Goal: Complete application form

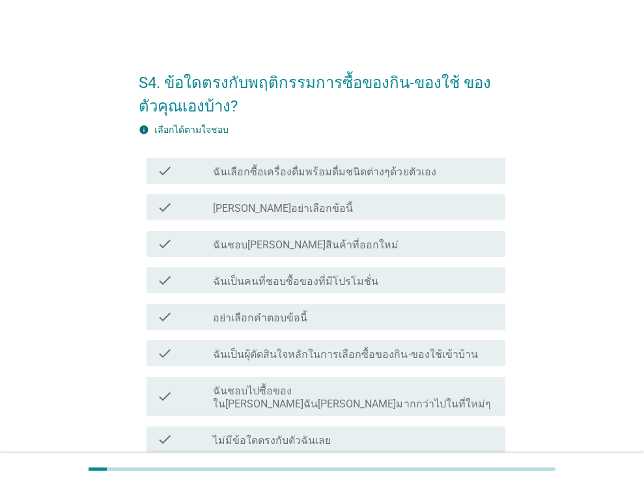
click at [299, 176] on label "ฉันเลือกซื้อเครื่องดื่มพร้อมดื่มชนิดต่างๆด้วยตัวเอง" at bounding box center [324, 171] width 223 height 13
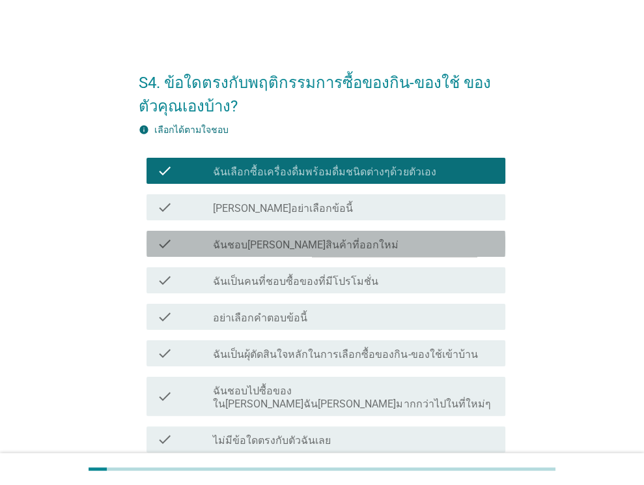
click at [292, 240] on label "ฉันชอบ[PERSON_NAME]สินค้าที่ออกใหม่" at bounding box center [306, 244] width 186 height 13
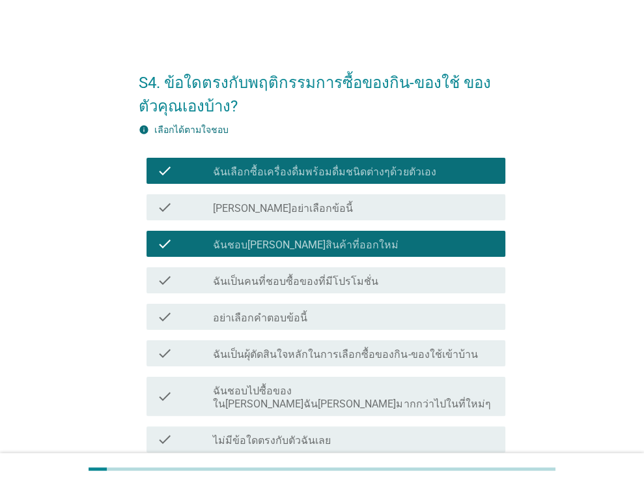
click at [296, 280] on label "ฉันเป็นคนที่ชอบซื้อของที่มีโปรโมชั่น" at bounding box center [295, 281] width 165 height 13
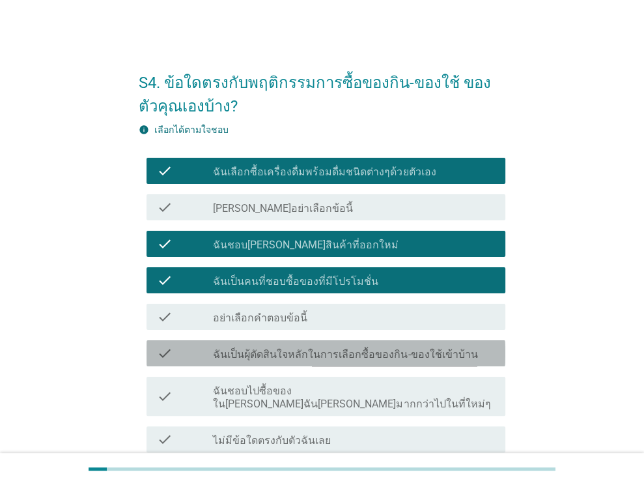
click at [266, 359] on label "ฉันเป็นผุ้ตัดสินใจหลักในการเลือกซื้อของกิน-ของใช้เข้าบ้าน" at bounding box center [345, 354] width 264 height 13
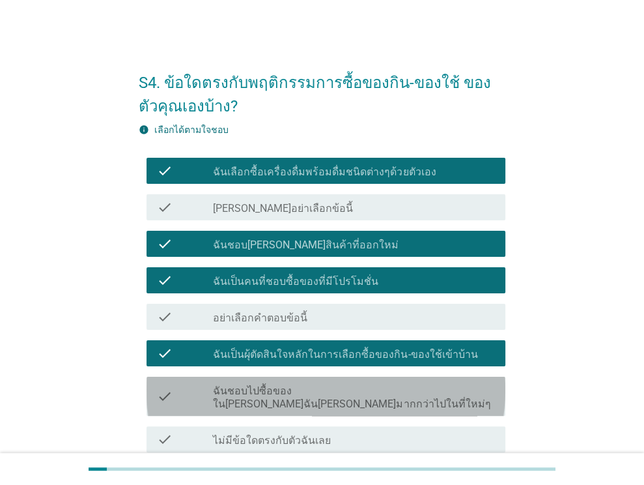
click at [262, 390] on label "ฉันชอบไปซื้อของในที่ที่ฉันคุ้นเคยมากกว่าไปในที่ใหม่ๆ" at bounding box center [354, 397] width 282 height 26
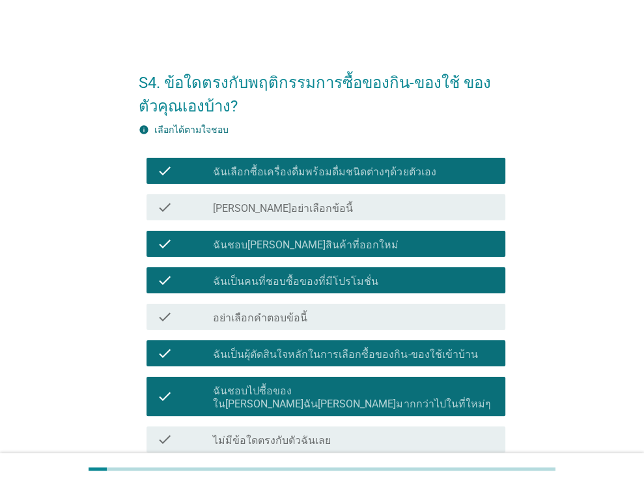
scroll to position [106, 0]
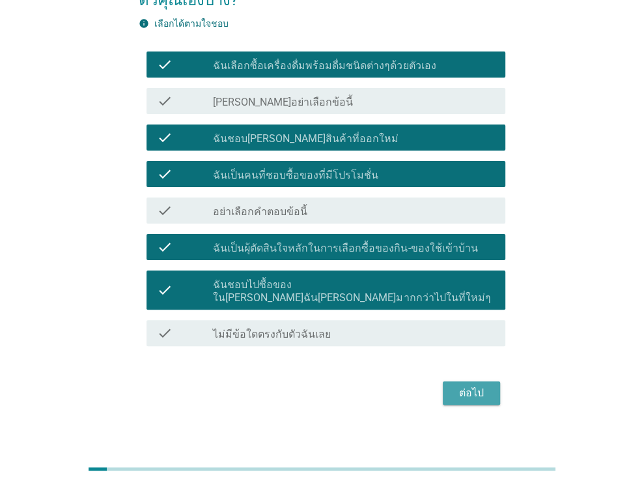
click at [485, 385] on div "ต่อไป" at bounding box center [471, 393] width 36 height 16
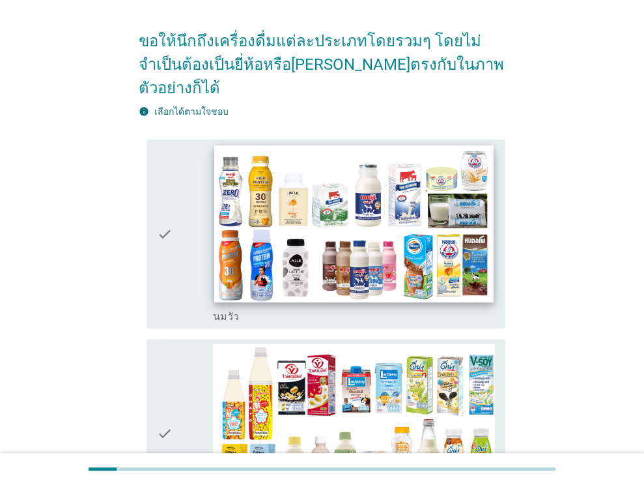
scroll to position [130, 0]
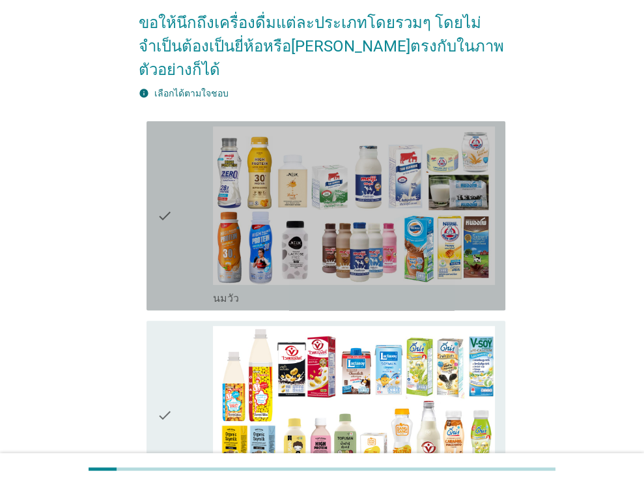
click at [191, 223] on div "check" at bounding box center [185, 215] width 57 height 178
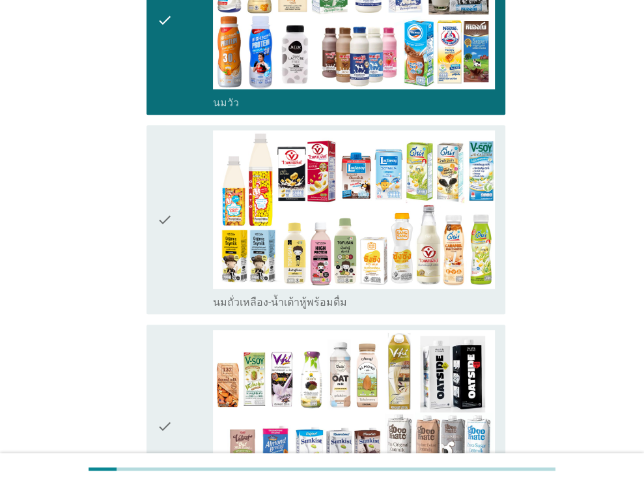
click at [197, 255] on div "check" at bounding box center [185, 219] width 57 height 178
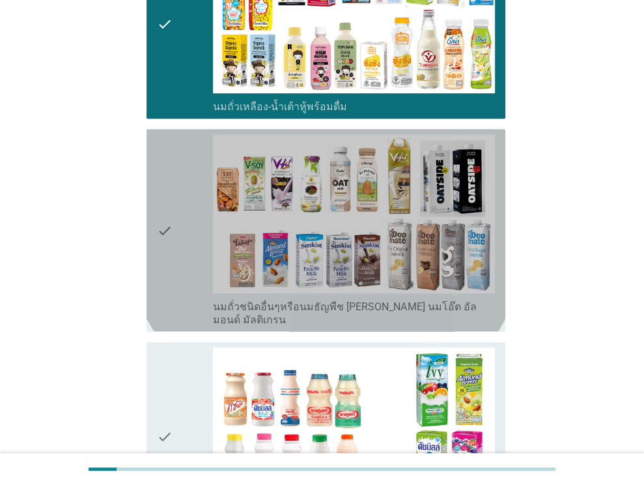
click at [192, 225] on div "check" at bounding box center [185, 229] width 57 height 191
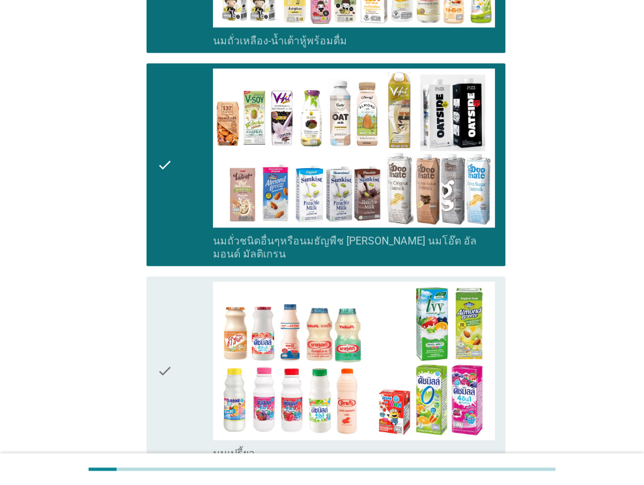
scroll to position [651, 0]
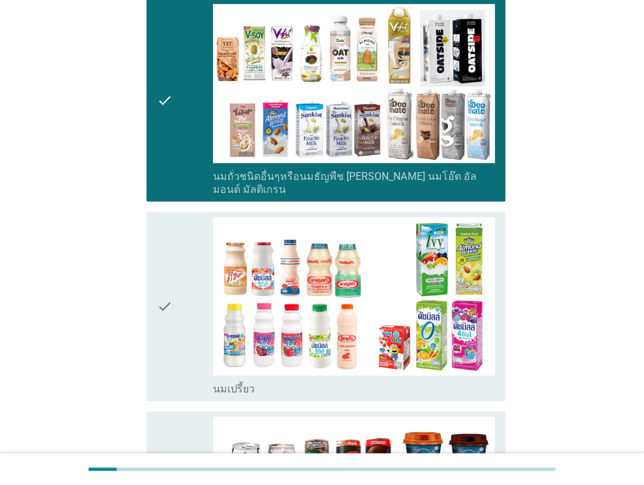
click at [173, 253] on div "check" at bounding box center [185, 306] width 57 height 178
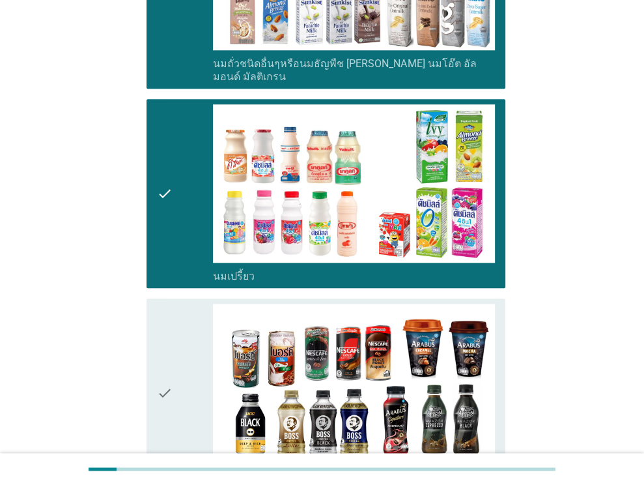
scroll to position [847, 0]
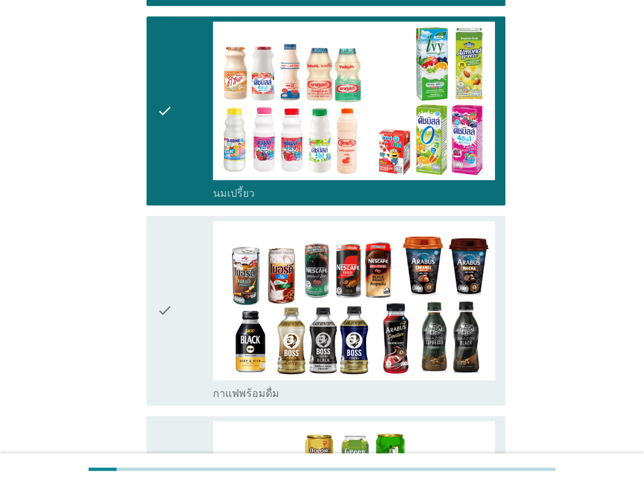
click at [162, 268] on icon "check" at bounding box center [165, 310] width 16 height 178
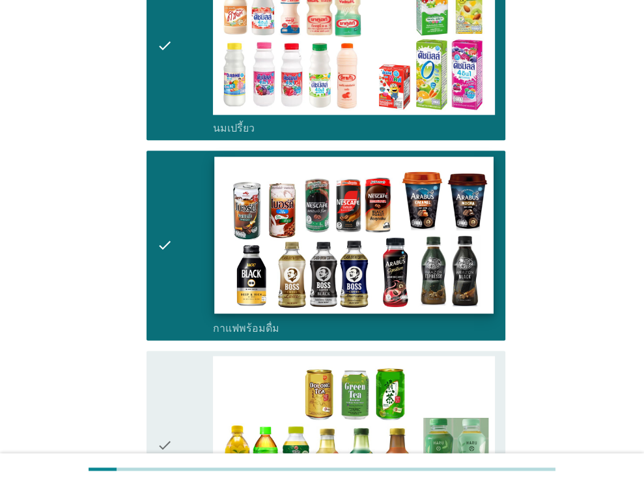
scroll to position [1042, 0]
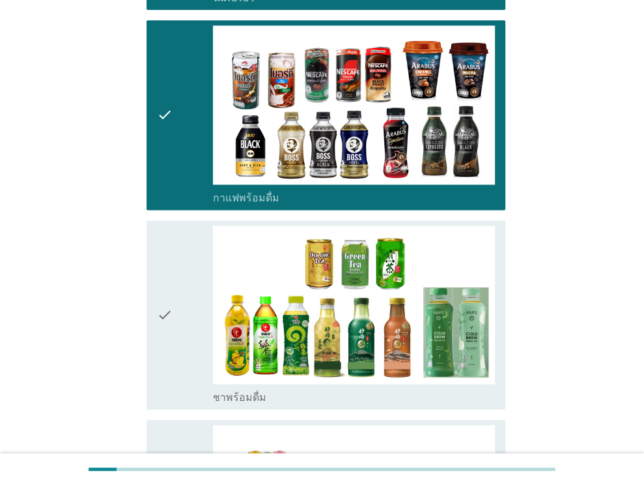
click at [174, 285] on div "check" at bounding box center [185, 314] width 57 height 178
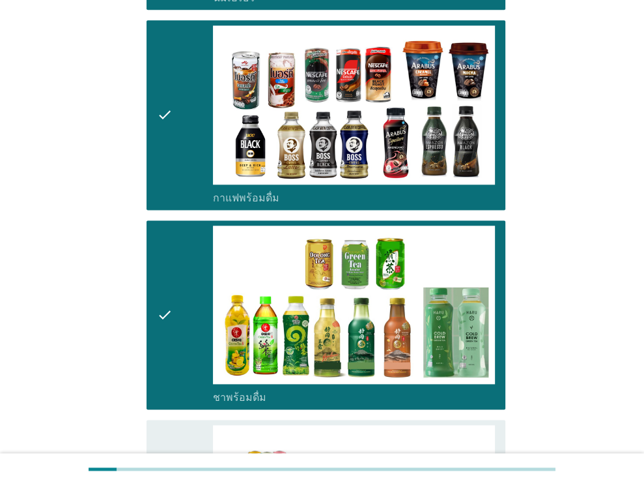
scroll to position [1237, 0]
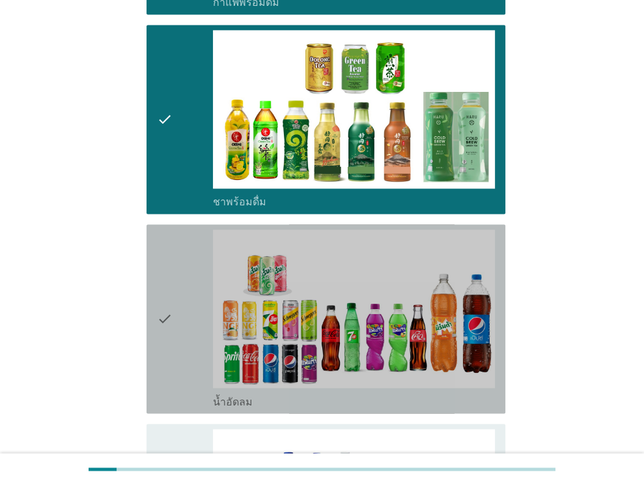
click at [177, 281] on div "check" at bounding box center [185, 318] width 57 height 178
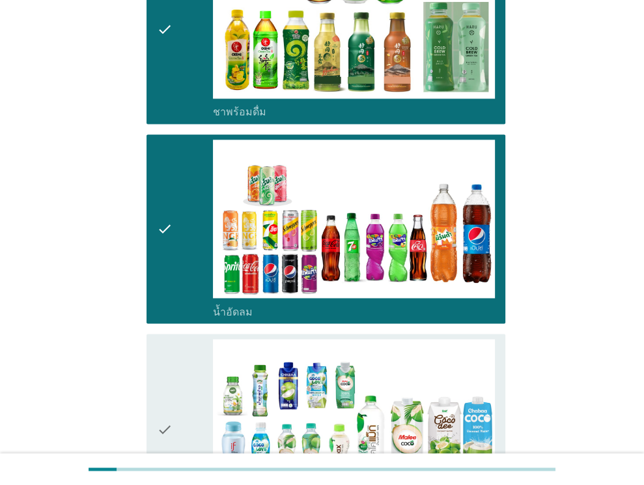
scroll to position [1433, 0]
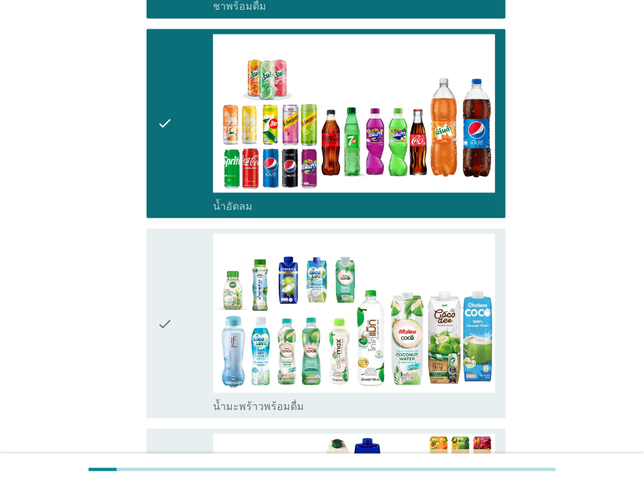
click at [154, 324] on div "check check_box_outline_blank น้ำมะพร้าวพร้อมดื่ม" at bounding box center [326, 322] width 359 height 189
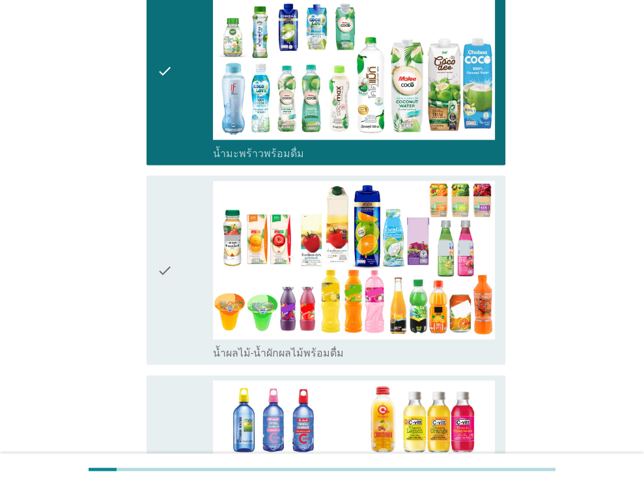
scroll to position [1693, 0]
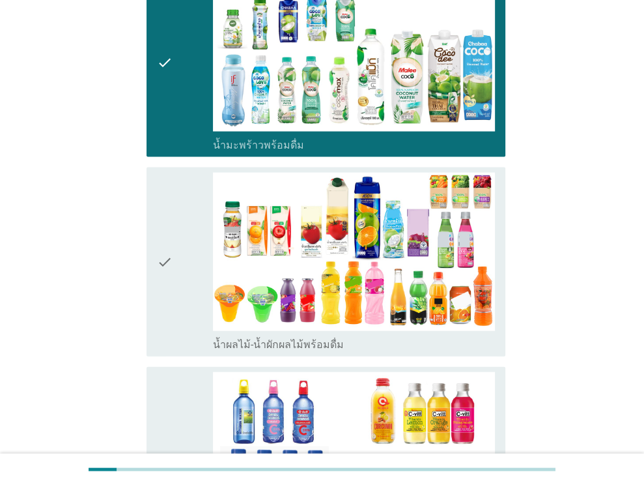
click at [182, 244] on div "check" at bounding box center [185, 262] width 57 height 178
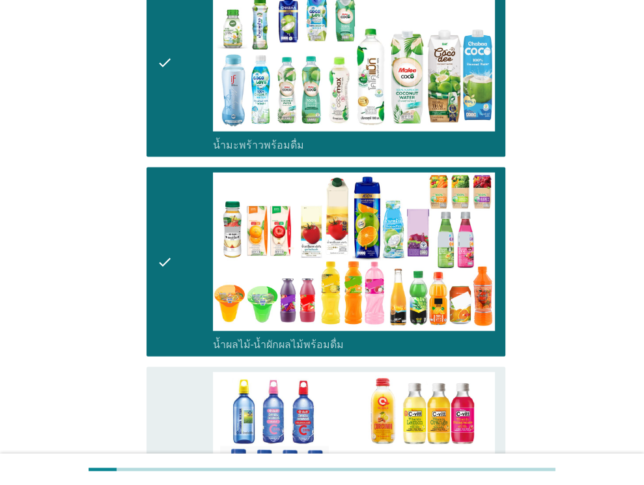
scroll to position [1954, 0]
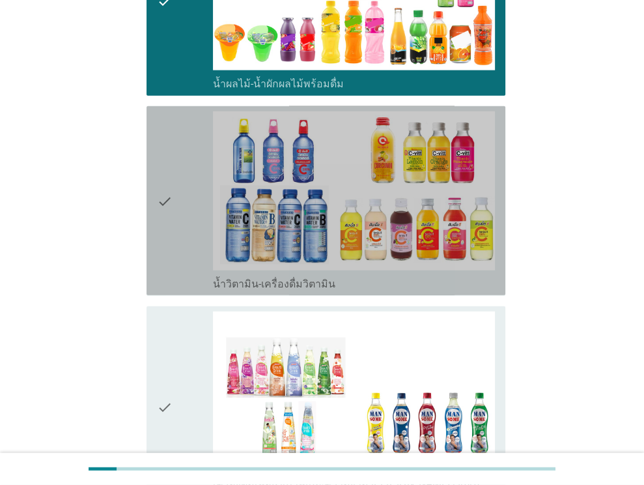
click at [172, 208] on div "check" at bounding box center [185, 200] width 57 height 178
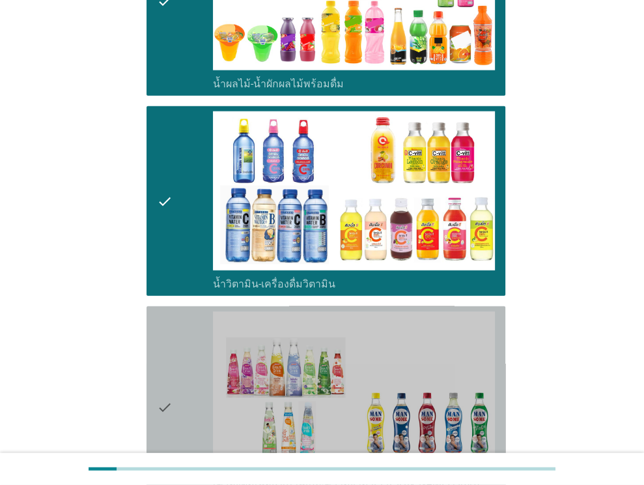
click at [180, 342] on div "check" at bounding box center [185, 406] width 57 height 191
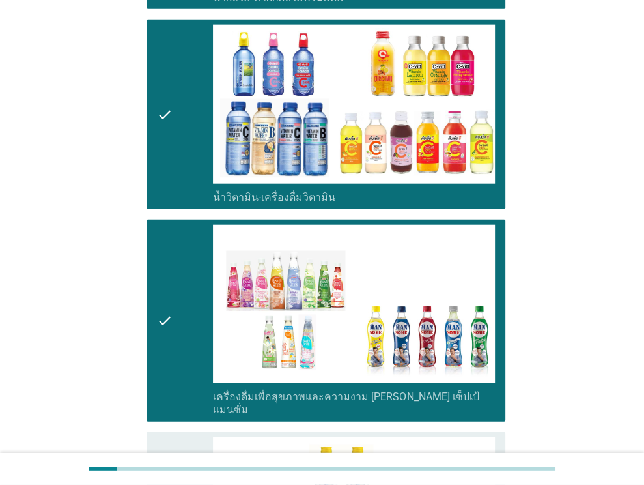
scroll to position [2149, 0]
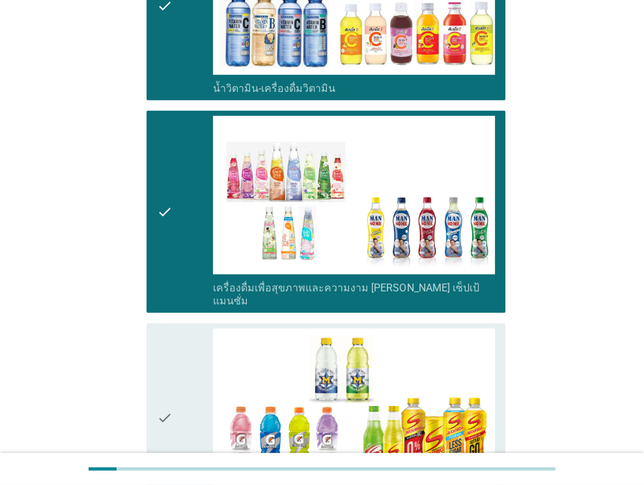
click at [176, 337] on div "check" at bounding box center [185, 417] width 57 height 178
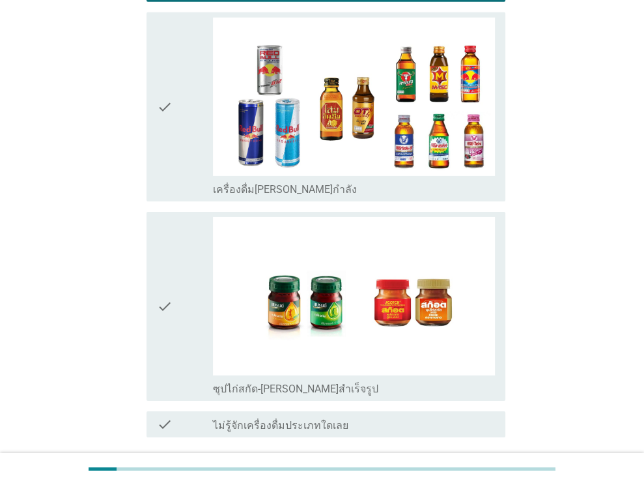
scroll to position [2709, 0]
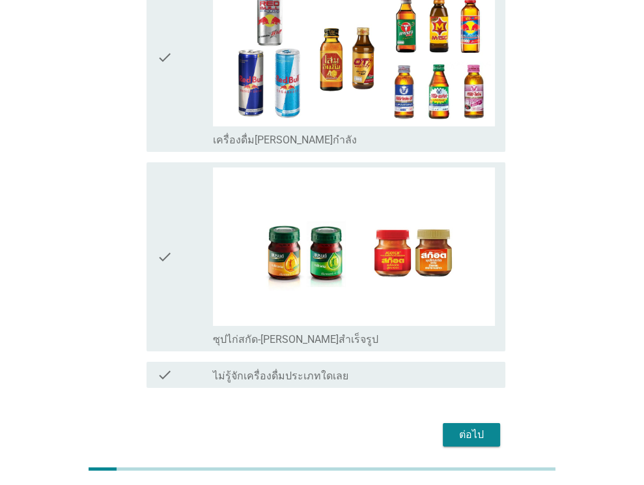
click at [467, 423] on button "ต่อไป" at bounding box center [471, 434] width 57 height 23
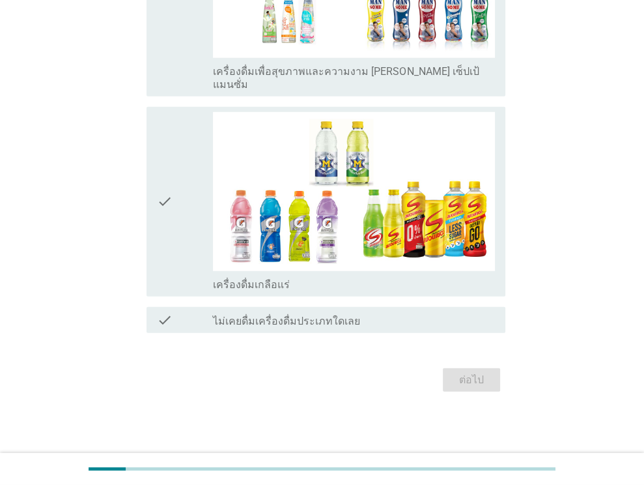
scroll to position [0, 0]
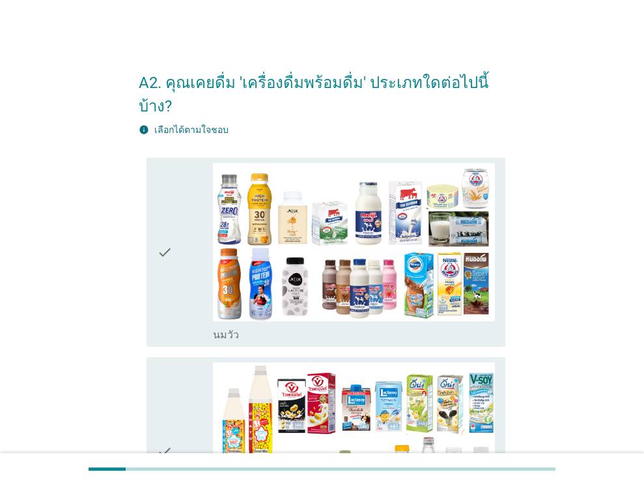
click at [181, 230] on div "check" at bounding box center [185, 252] width 57 height 178
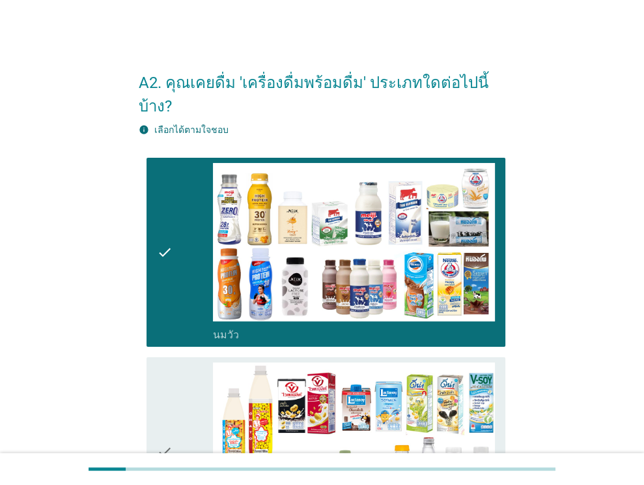
click at [178, 387] on div "check" at bounding box center [185, 451] width 57 height 178
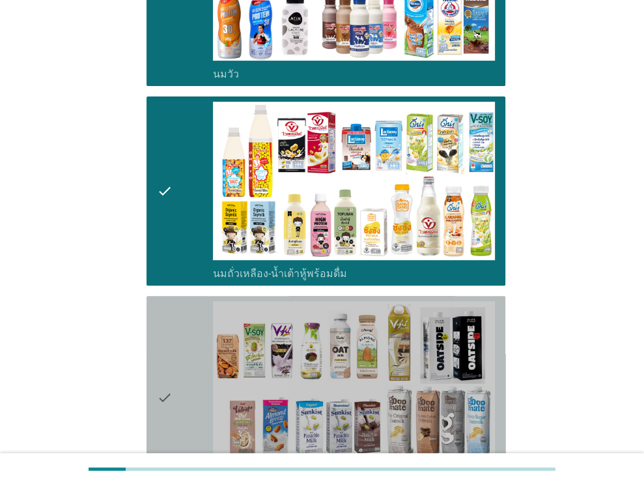
click at [188, 343] on div "check" at bounding box center [185, 396] width 57 height 191
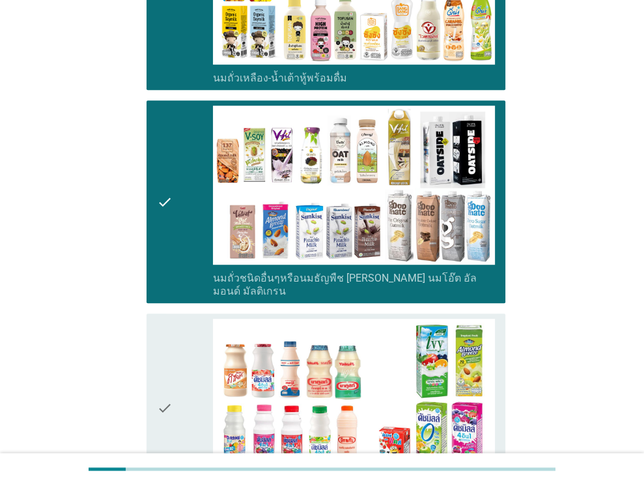
click at [188, 343] on div "check" at bounding box center [185, 407] width 57 height 178
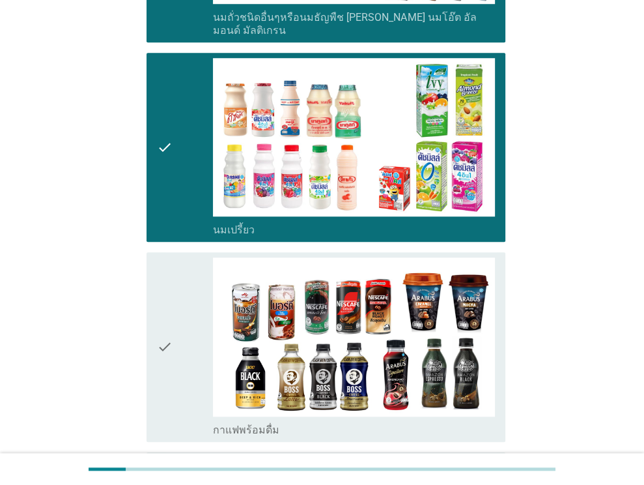
click at [175, 325] on div "check" at bounding box center [185, 346] width 57 height 178
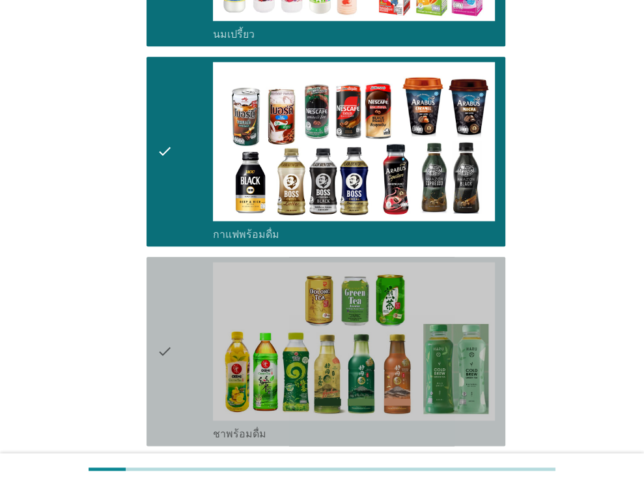
click at [173, 315] on div "check" at bounding box center [185, 351] width 57 height 178
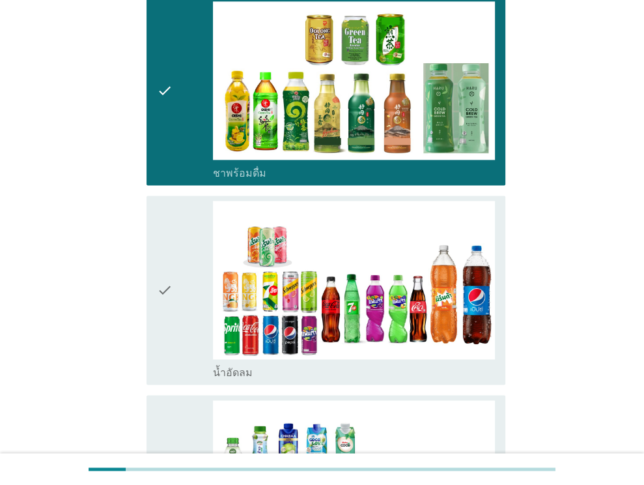
click at [173, 315] on div "check" at bounding box center [185, 290] width 57 height 178
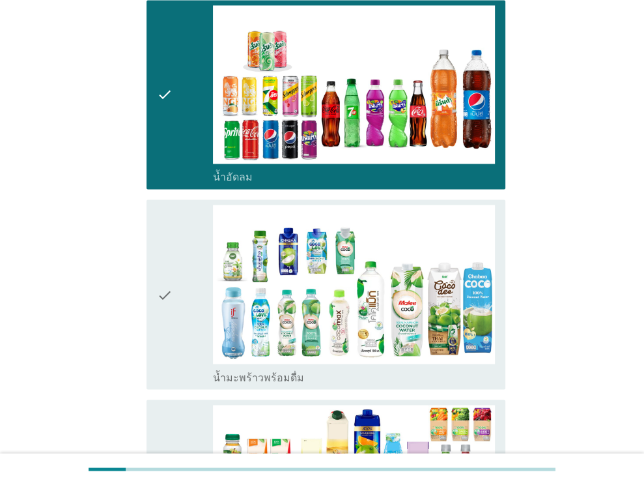
click at [173, 311] on div "check" at bounding box center [185, 293] width 57 height 178
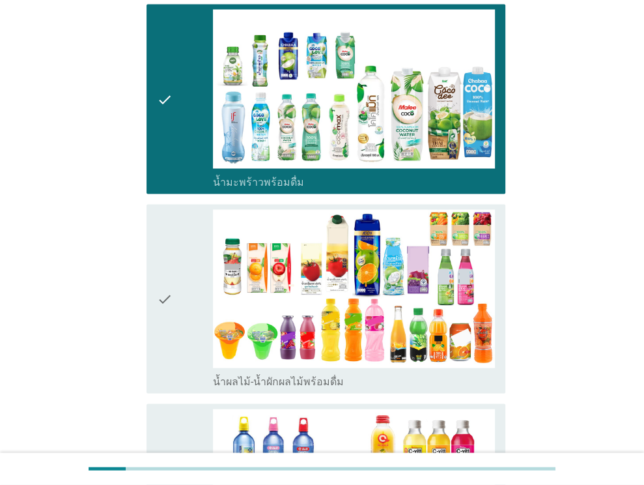
click at [175, 301] on div "check" at bounding box center [185, 298] width 57 height 178
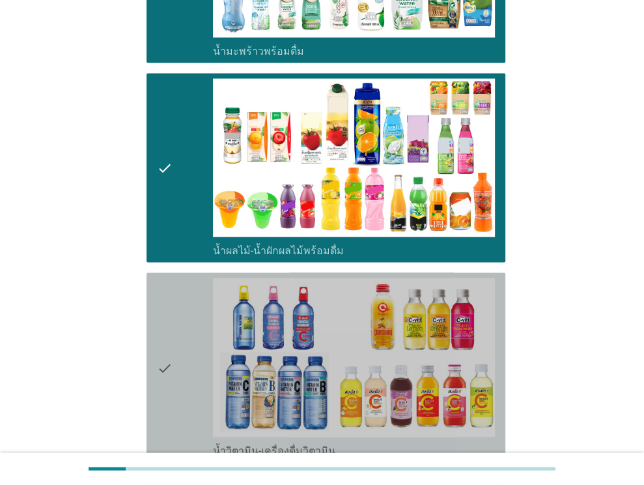
click at [171, 308] on icon "check" at bounding box center [165, 367] width 16 height 178
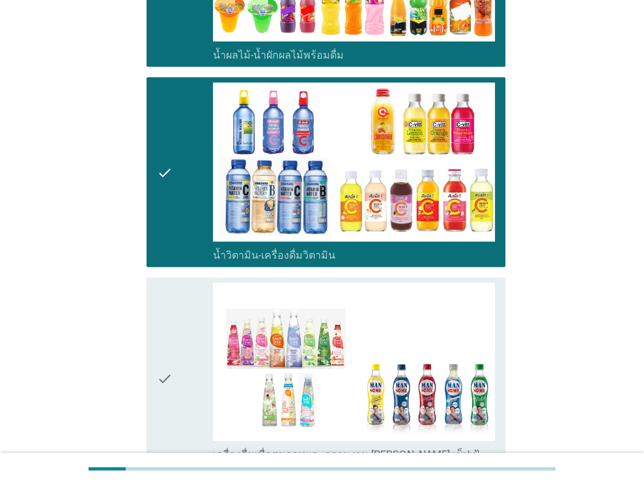
click at [171, 308] on icon "check" at bounding box center [165, 378] width 16 height 191
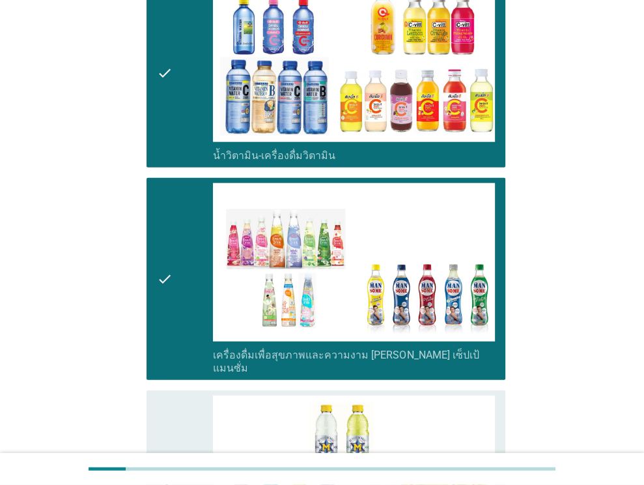
scroll to position [2149, 0]
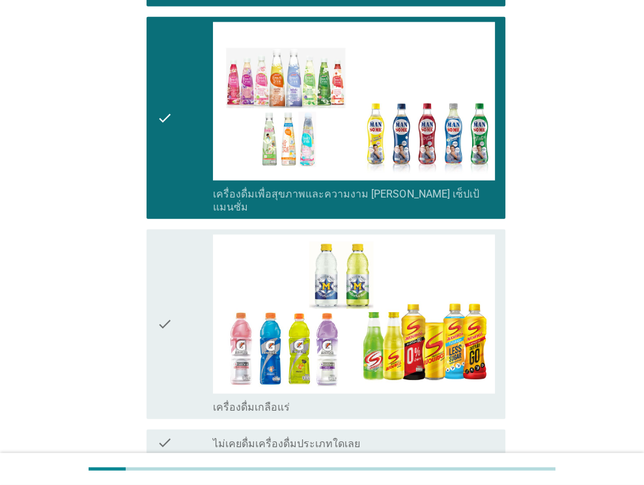
click at [171, 308] on icon "check" at bounding box center [165, 323] width 16 height 178
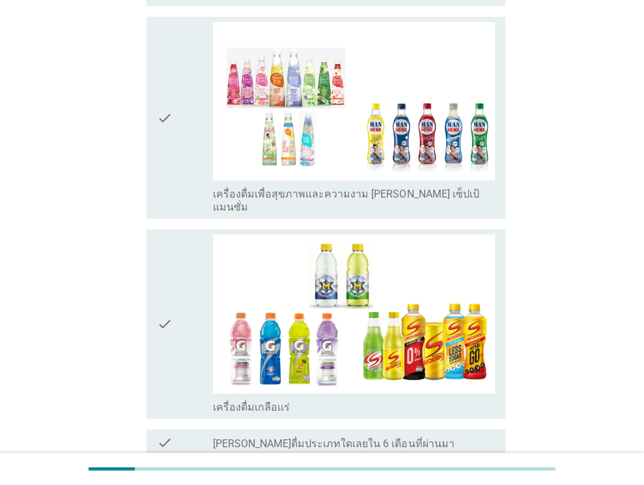
scroll to position [0, 0]
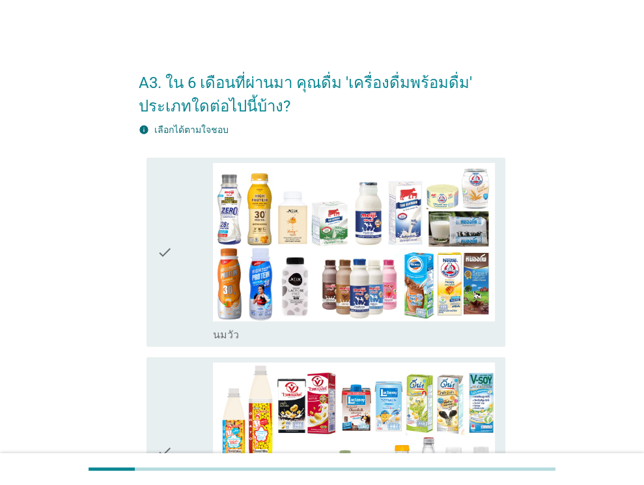
click at [174, 251] on div "check" at bounding box center [185, 252] width 57 height 178
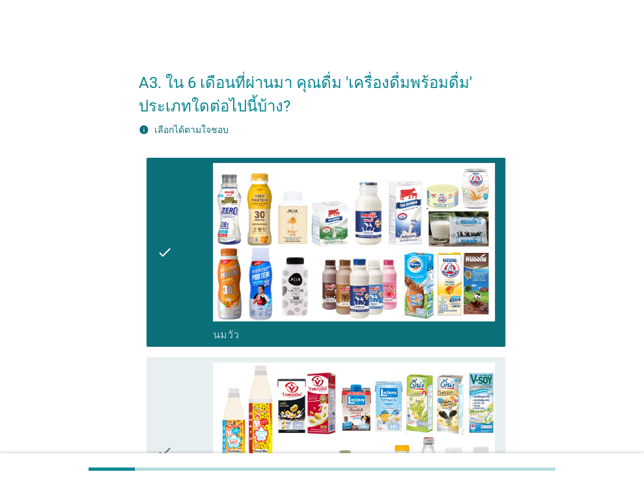
click at [177, 426] on div "check" at bounding box center [185, 451] width 57 height 178
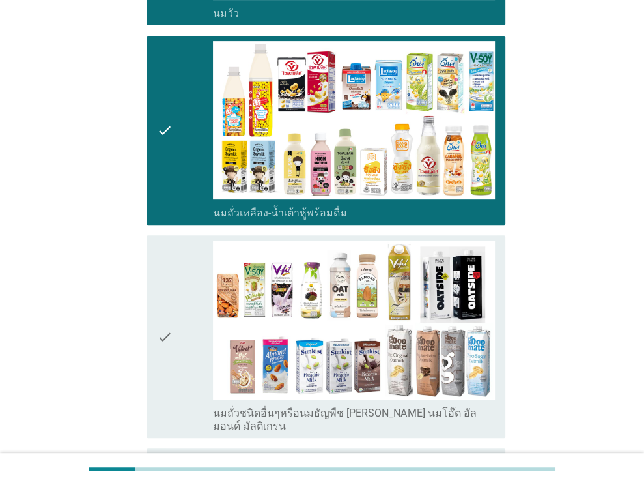
scroll to position [326, 0]
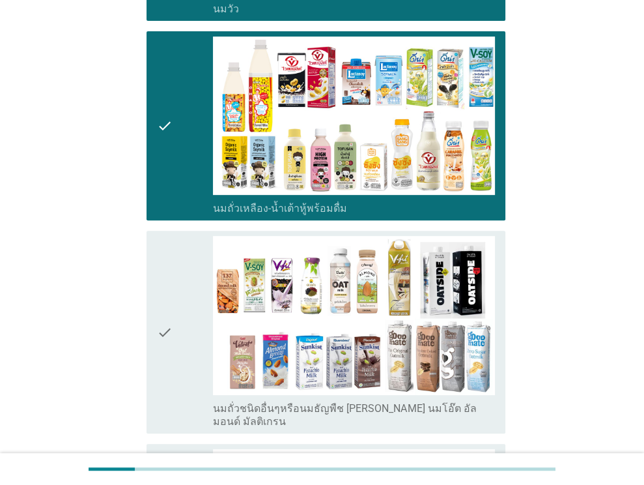
click at [176, 376] on div "check" at bounding box center [185, 331] width 57 height 191
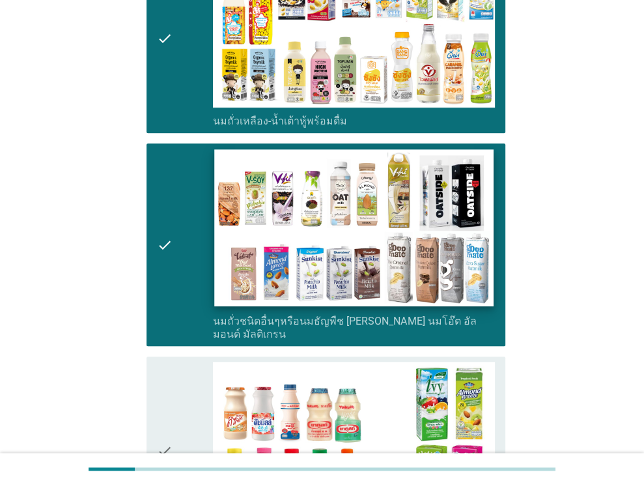
scroll to position [456, 0]
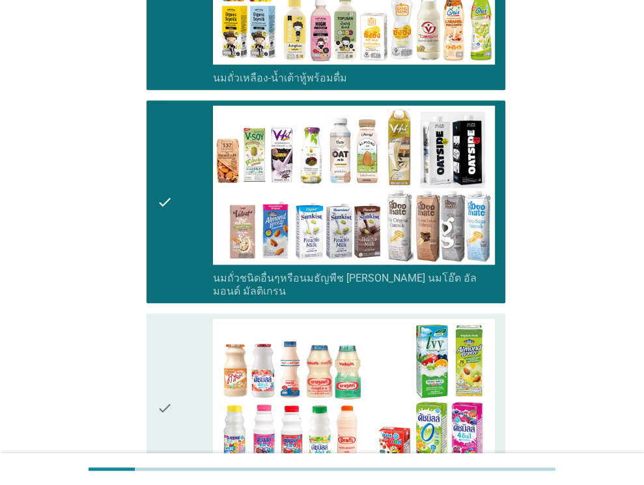
click at [212, 352] on div "check" at bounding box center [185, 407] width 57 height 178
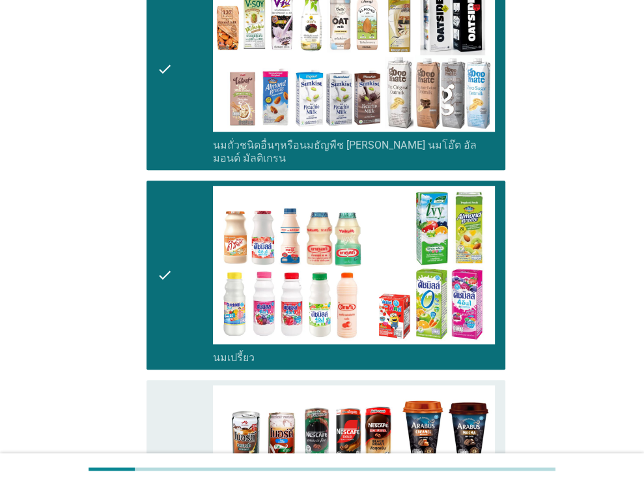
scroll to position [847, 0]
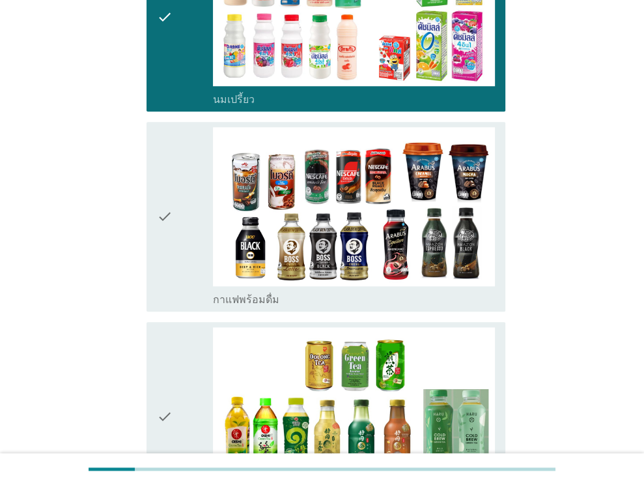
click at [195, 356] on div "check" at bounding box center [185, 416] width 57 height 178
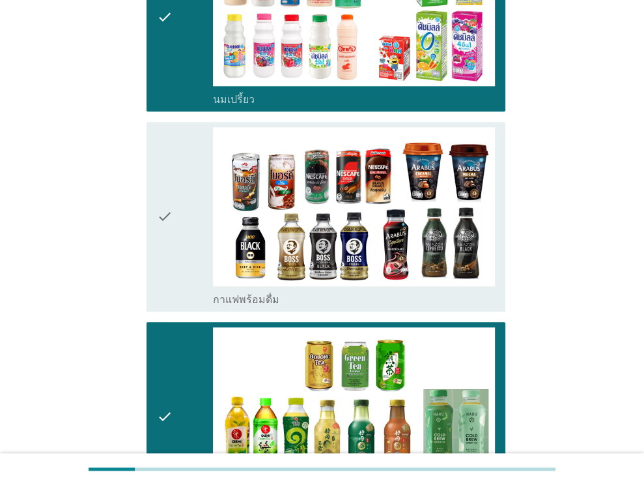
click at [195, 200] on div "check" at bounding box center [185, 216] width 57 height 178
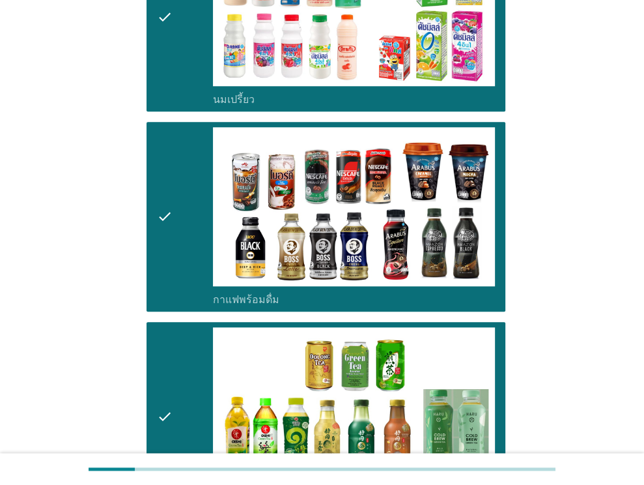
scroll to position [1107, 0]
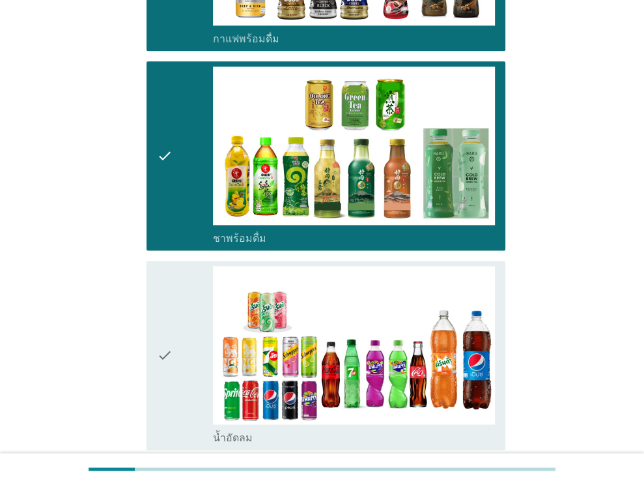
click at [184, 335] on div "check" at bounding box center [185, 355] width 57 height 178
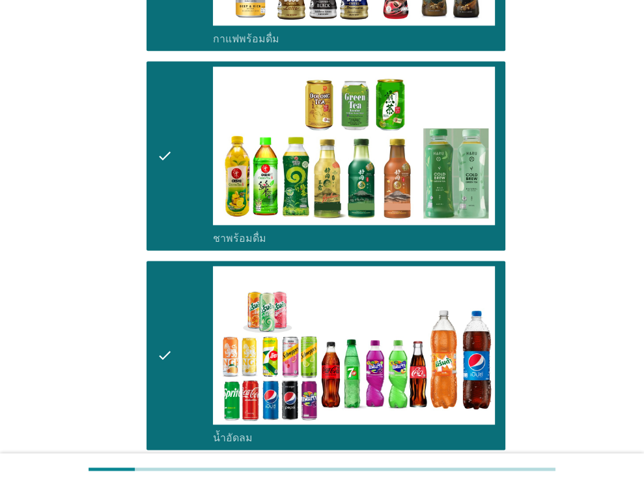
scroll to position [1368, 0]
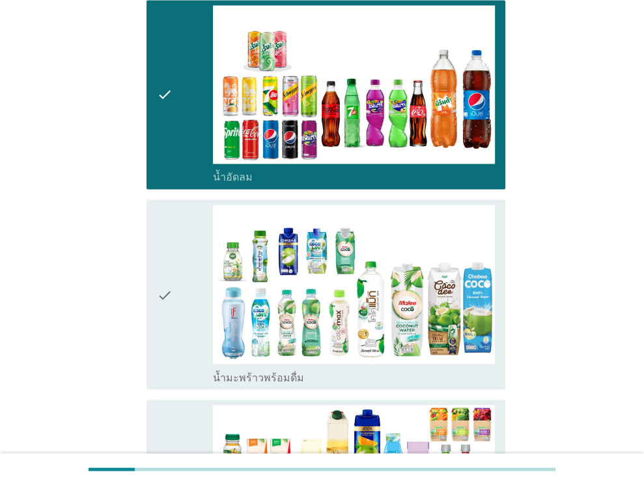
click at [180, 315] on div "check" at bounding box center [185, 293] width 57 height 178
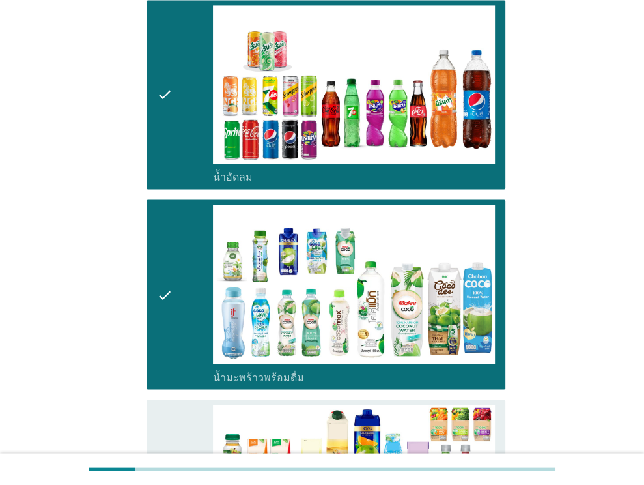
click at [169, 404] on icon "check" at bounding box center [165, 493] width 16 height 178
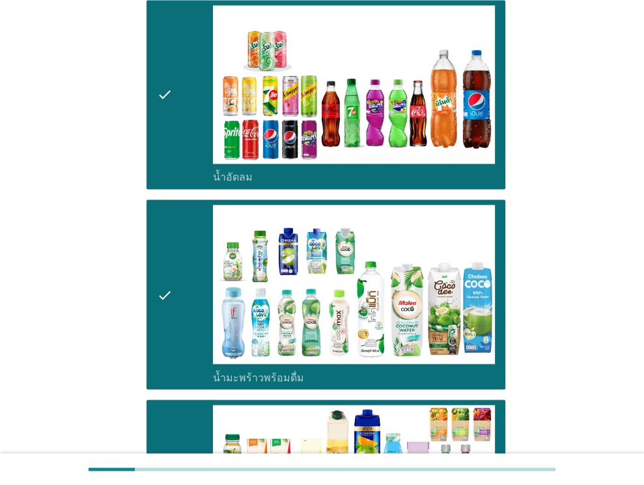
scroll to position [1628, 0]
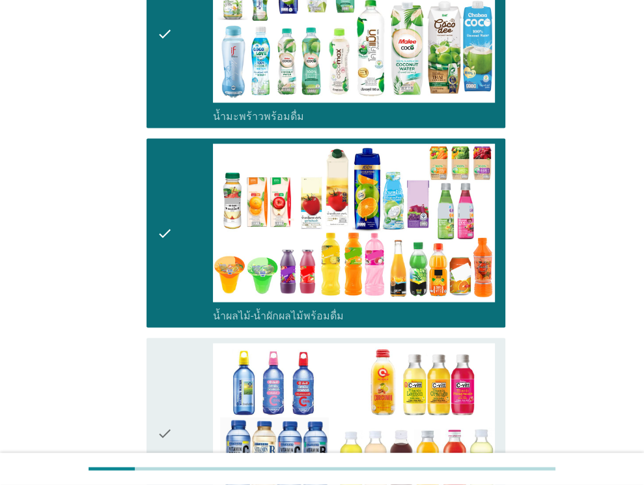
click at [174, 376] on div "check" at bounding box center [185, 432] width 57 height 178
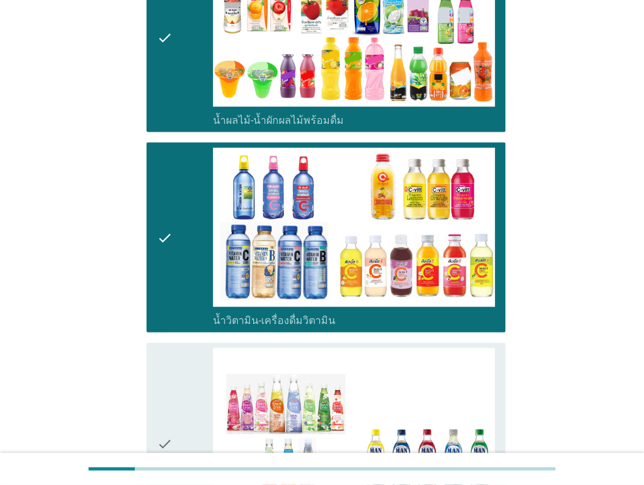
click at [174, 374] on div "check" at bounding box center [185, 443] width 57 height 191
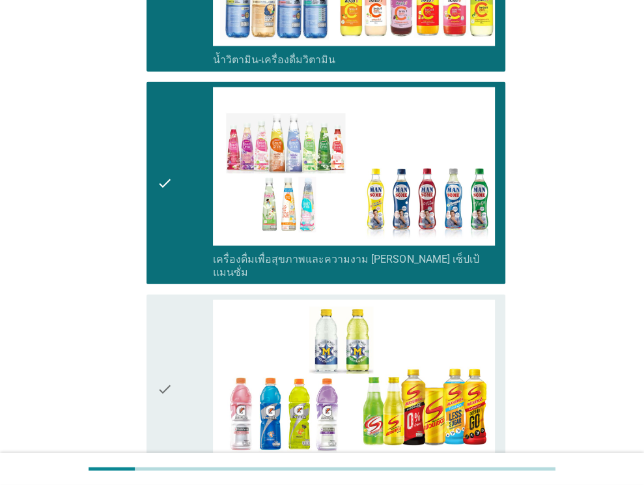
click at [174, 374] on div "check" at bounding box center [185, 389] width 57 height 178
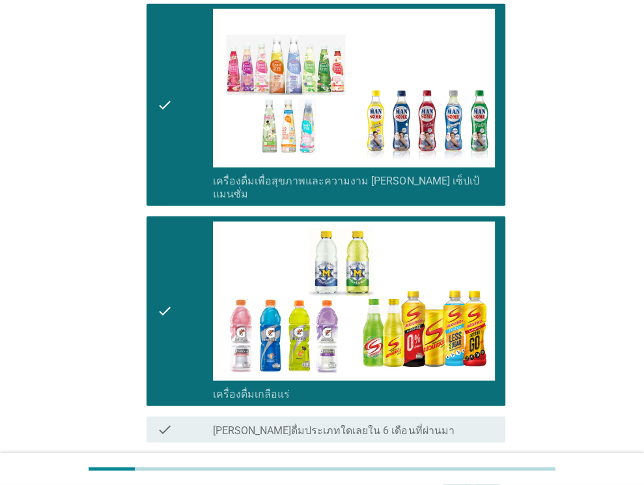
scroll to position [2240, 0]
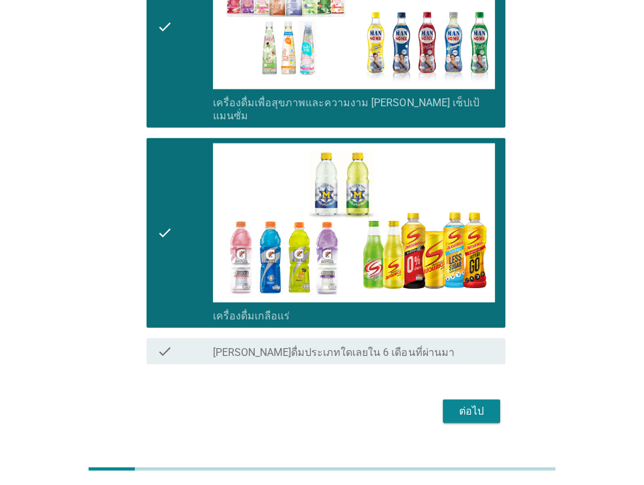
click at [479, 403] on div "ต่อไป" at bounding box center [471, 411] width 36 height 16
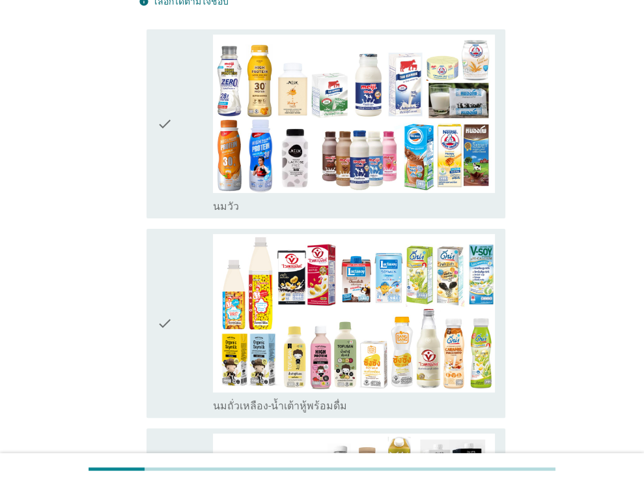
scroll to position [130, 0]
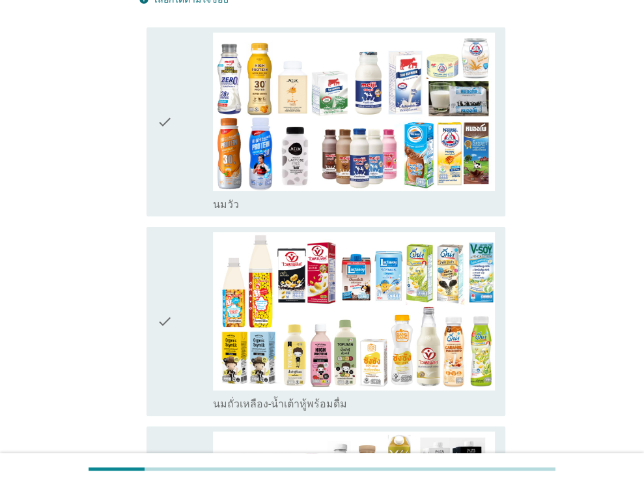
click at [162, 346] on icon "check" at bounding box center [165, 321] width 16 height 178
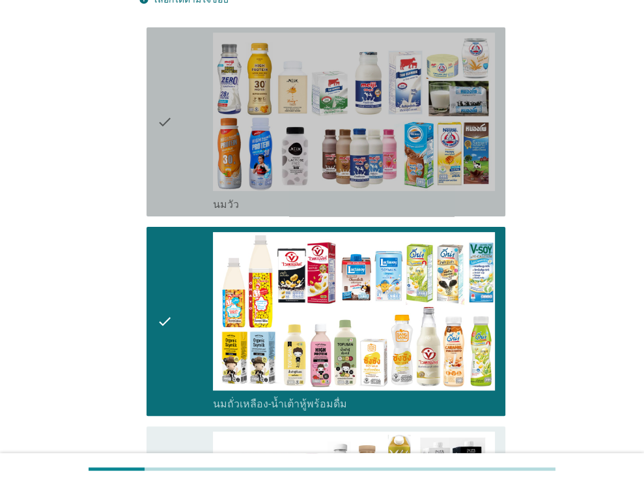
click at [176, 181] on div "check" at bounding box center [185, 122] width 57 height 178
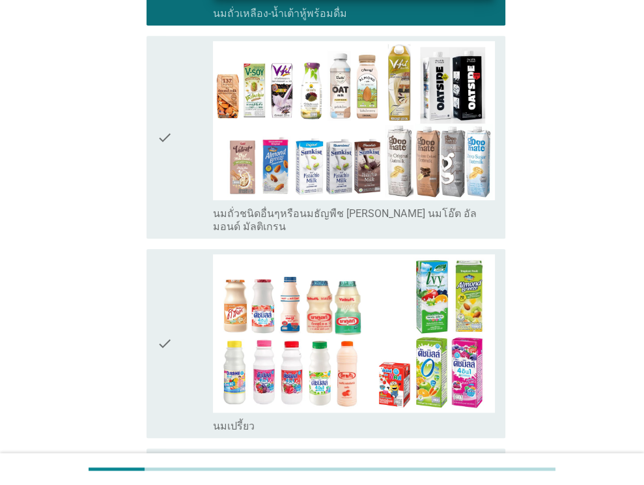
scroll to position [521, 0]
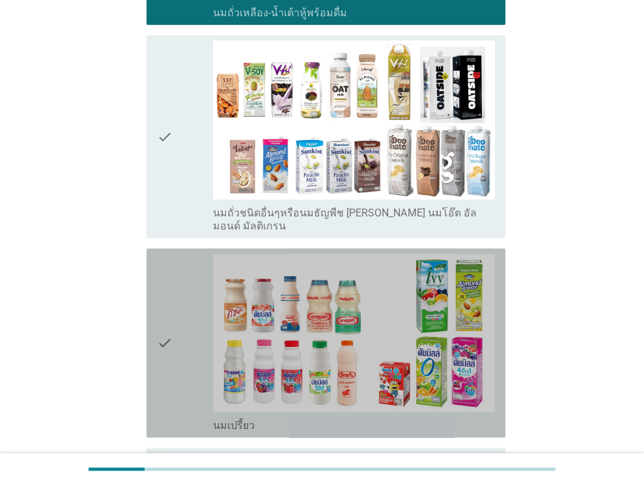
click at [186, 365] on div "check" at bounding box center [185, 342] width 57 height 178
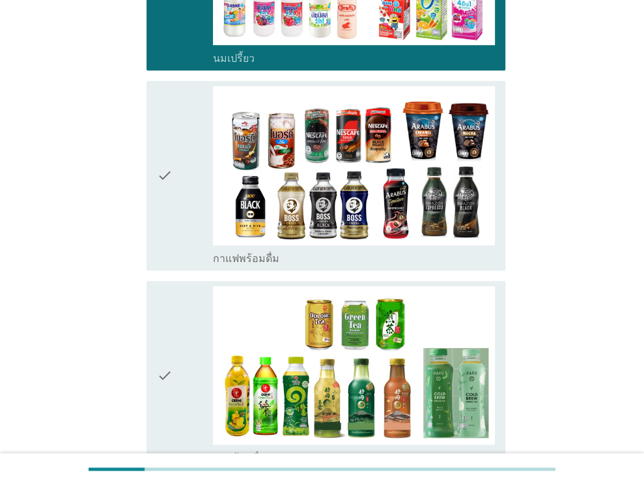
scroll to position [977, 0]
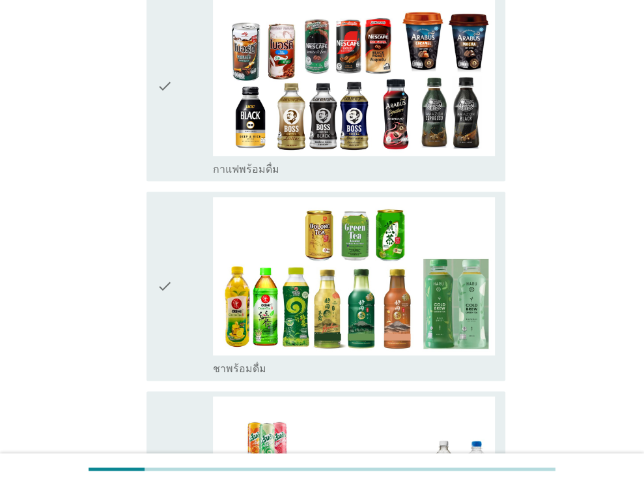
click at [163, 316] on icon "check" at bounding box center [165, 286] width 16 height 178
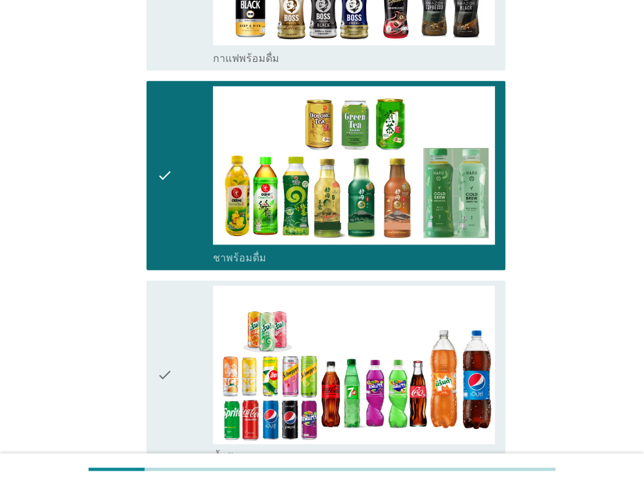
scroll to position [1172, 0]
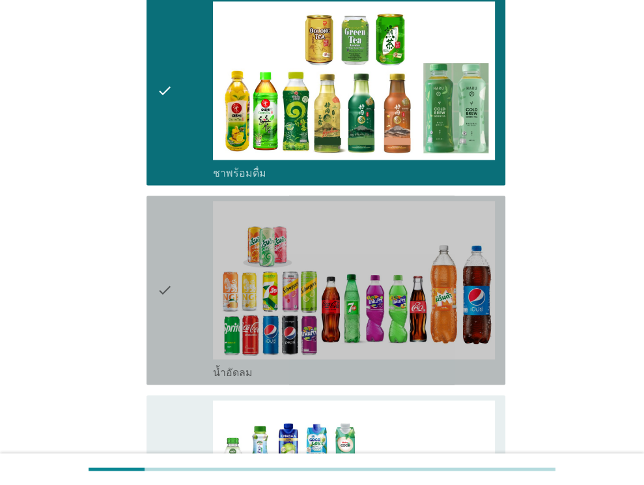
click at [167, 314] on icon "check" at bounding box center [165, 290] width 16 height 178
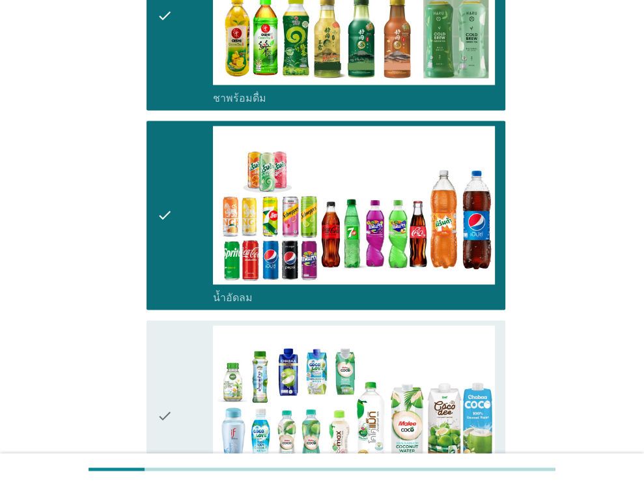
scroll to position [1368, 0]
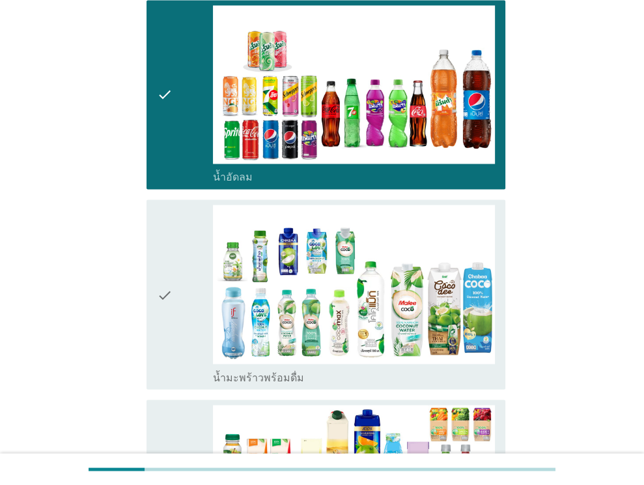
click at [167, 313] on icon "check" at bounding box center [165, 293] width 16 height 178
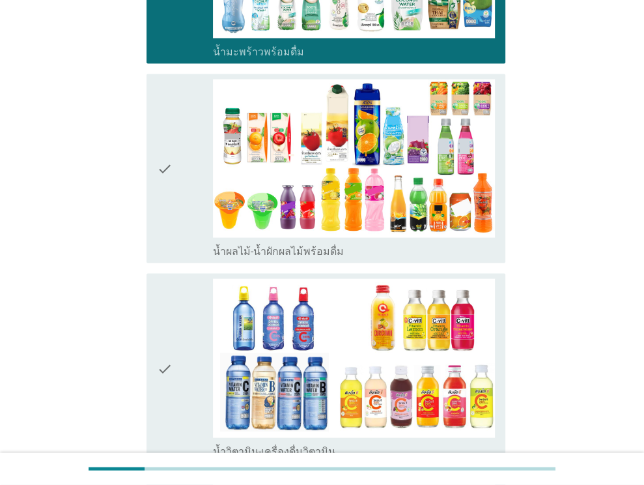
scroll to position [1693, 0]
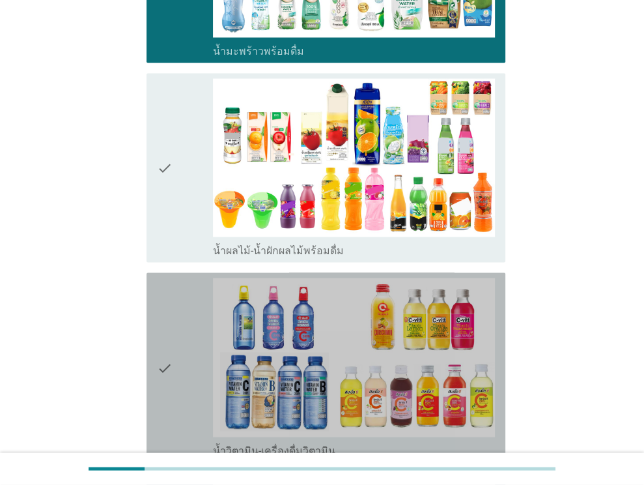
click at [167, 339] on icon "check" at bounding box center [165, 367] width 16 height 178
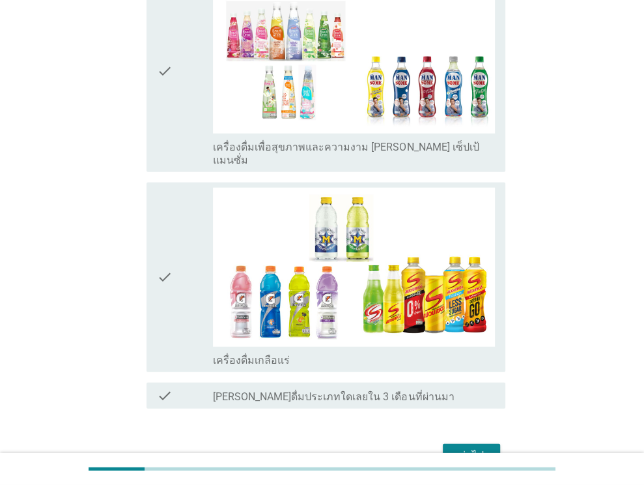
scroll to position [2214, 0]
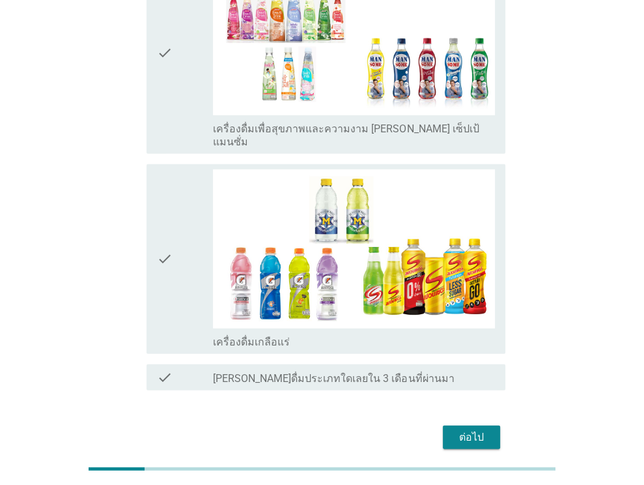
click at [175, 285] on div "check" at bounding box center [185, 258] width 57 height 178
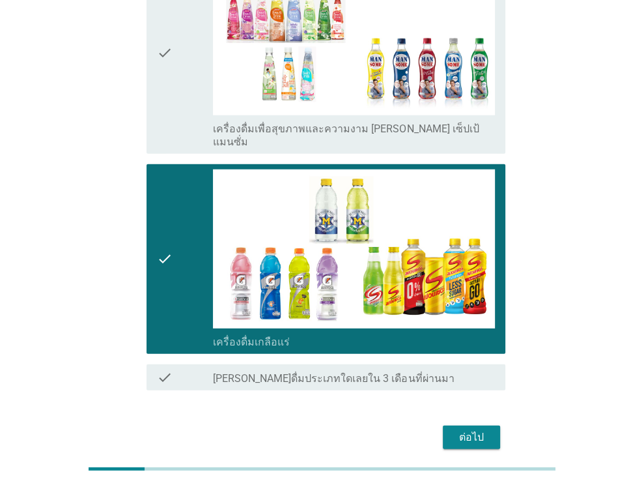
click at [458, 429] on div "ต่อไป" at bounding box center [471, 437] width 36 height 16
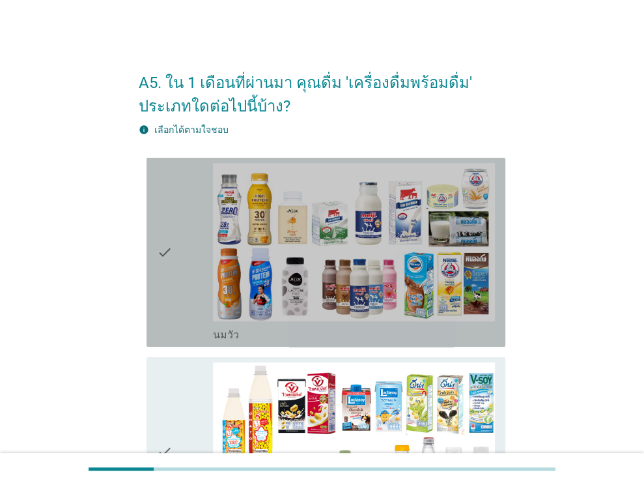
click at [190, 275] on div "check" at bounding box center [185, 252] width 57 height 178
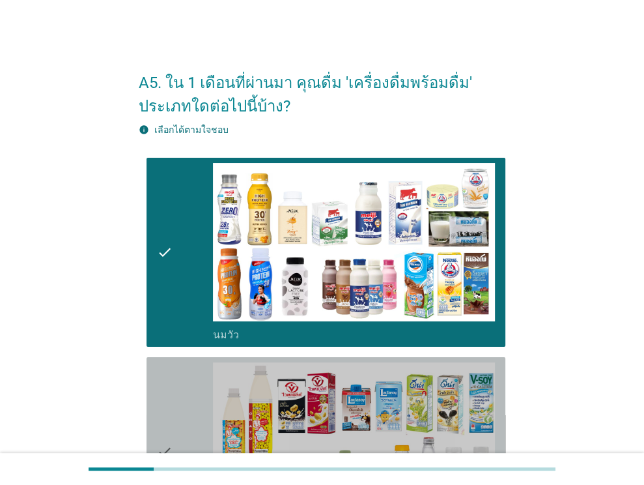
click at [203, 417] on div "check" at bounding box center [185, 451] width 57 height 178
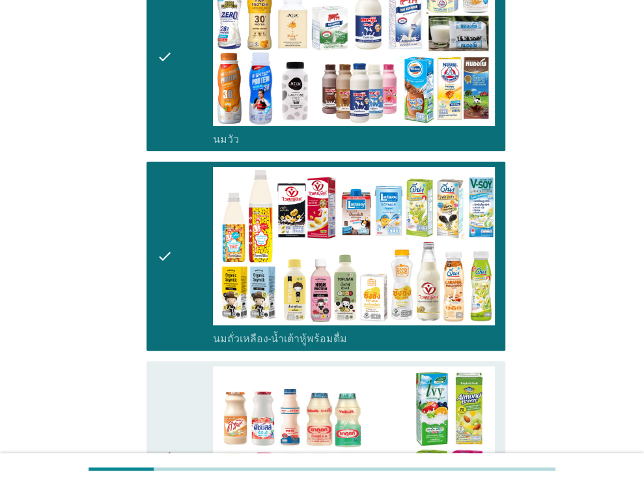
click at [165, 395] on icon "check" at bounding box center [165, 455] width 16 height 178
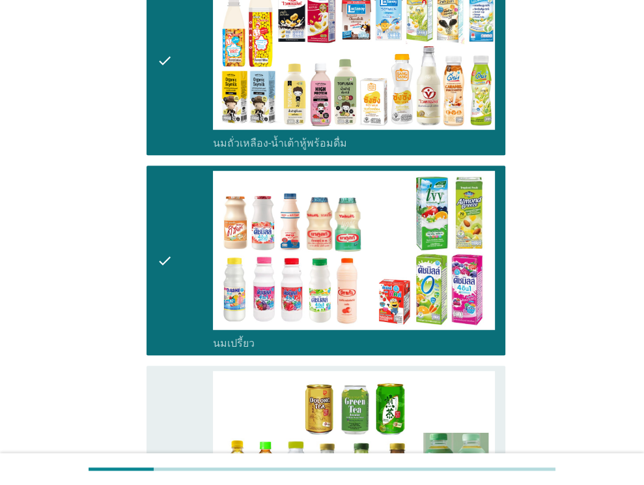
click at [173, 399] on div "check" at bounding box center [185, 460] width 57 height 178
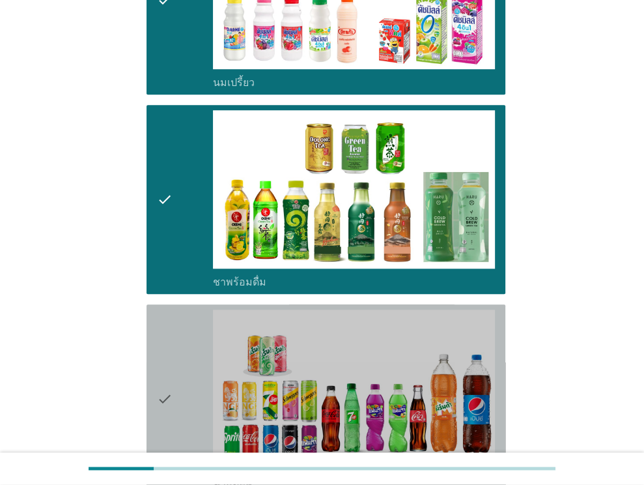
click at [177, 402] on div "check" at bounding box center [185, 398] width 57 height 178
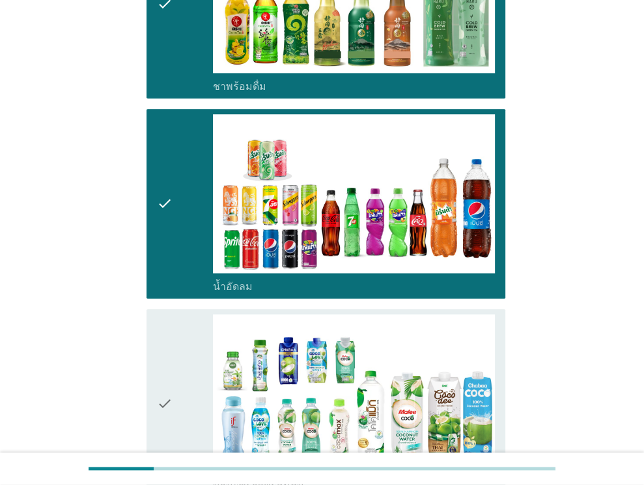
click at [177, 402] on div "check" at bounding box center [185, 403] width 57 height 178
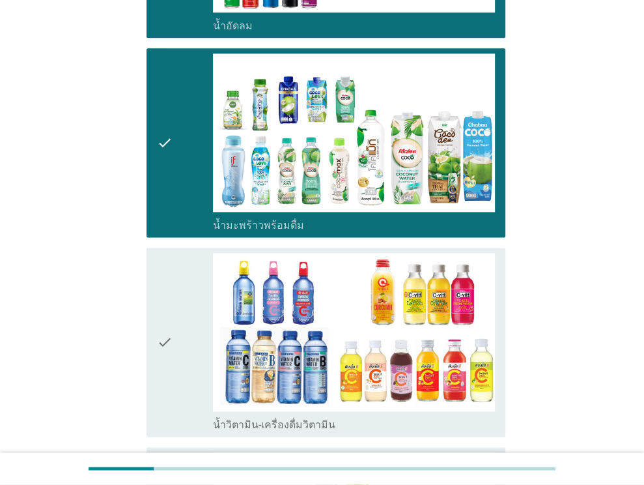
click at [180, 367] on div "check" at bounding box center [185, 342] width 57 height 178
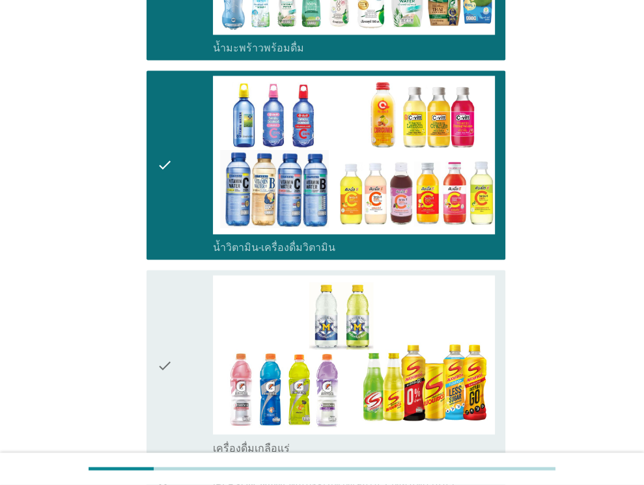
scroll to position [1368, 0]
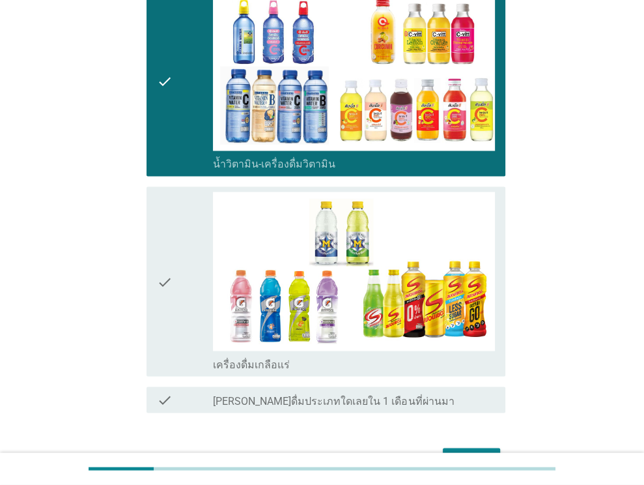
click at [179, 328] on div "check" at bounding box center [185, 280] width 57 height 178
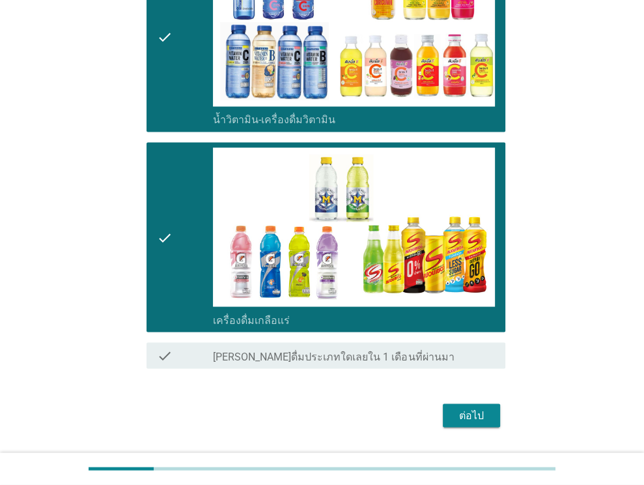
scroll to position [1433, 0]
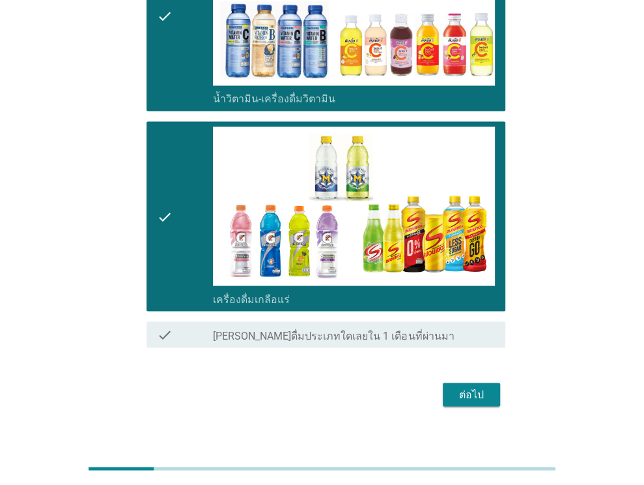
click at [452, 394] on button "ต่อไป" at bounding box center [471, 393] width 57 height 23
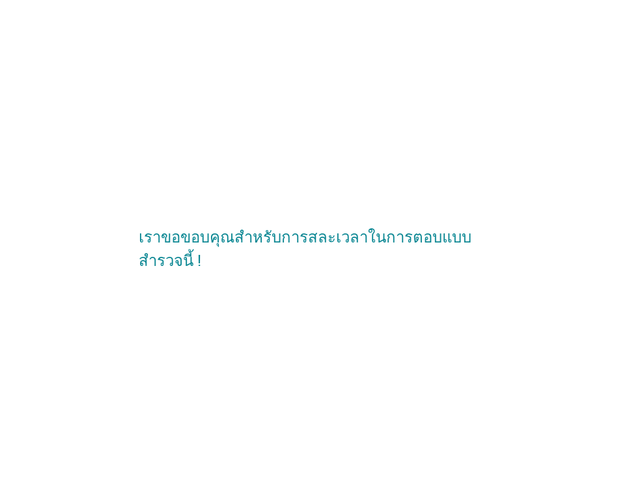
scroll to position [0, 0]
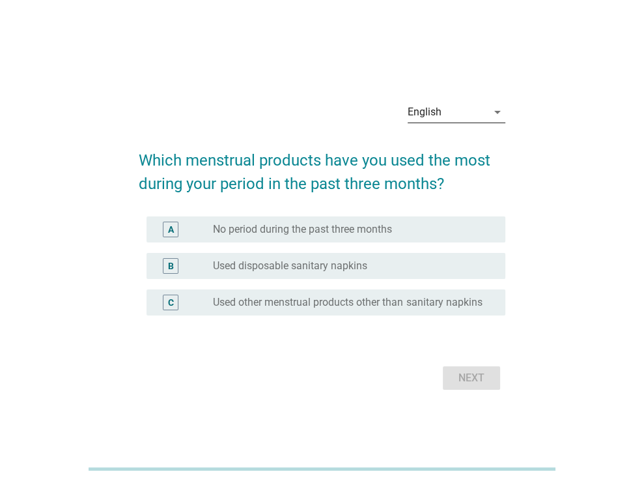
click at [498, 109] on icon "arrow_drop_down" at bounding box center [498, 112] width 16 height 16
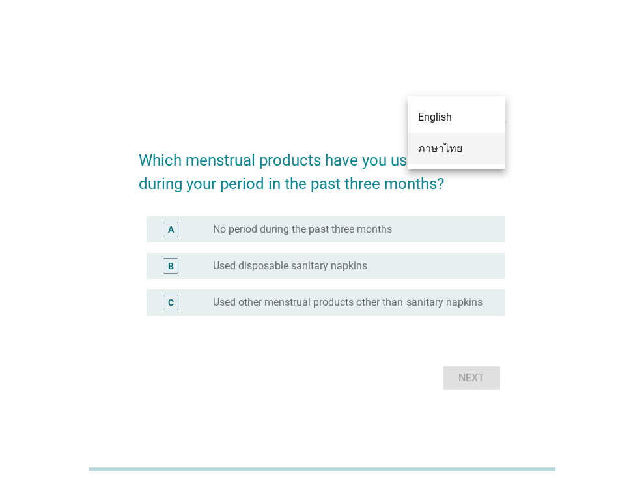
click at [440, 151] on div "ภาษาไทย" at bounding box center [456, 149] width 77 height 16
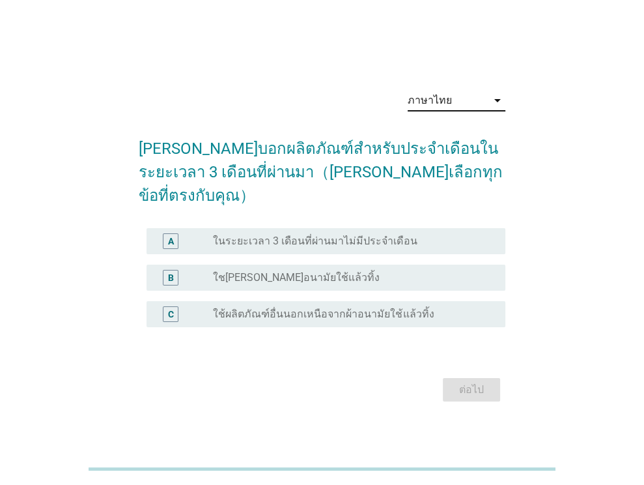
click at [283, 271] on label "ใช[PERSON_NAME]อนามัยใช้แล้วทิ้ง" at bounding box center [296, 277] width 167 height 13
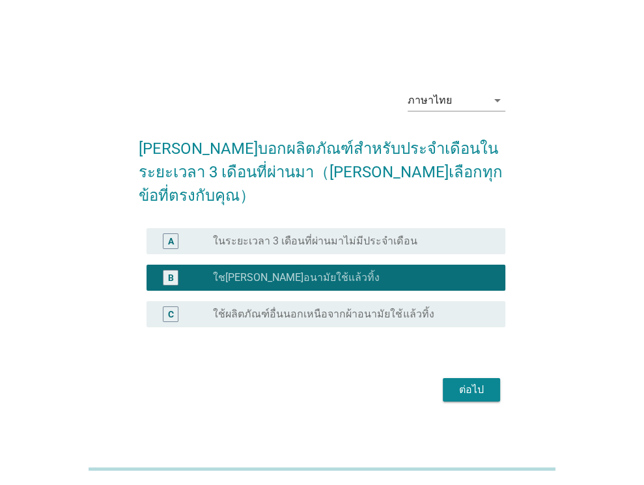
click at [464, 382] on div "ต่อไป" at bounding box center [471, 390] width 36 height 16
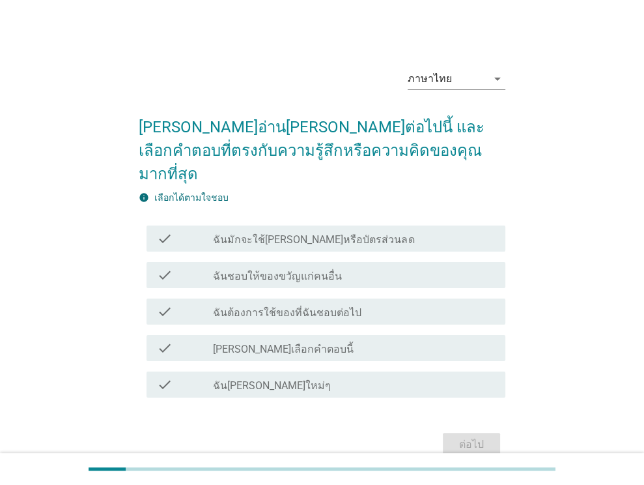
click at [337, 233] on label "ฉันมักจะใช้[PERSON_NAME]หรือบัตรส่วนลด" at bounding box center [313, 239] width 201 height 13
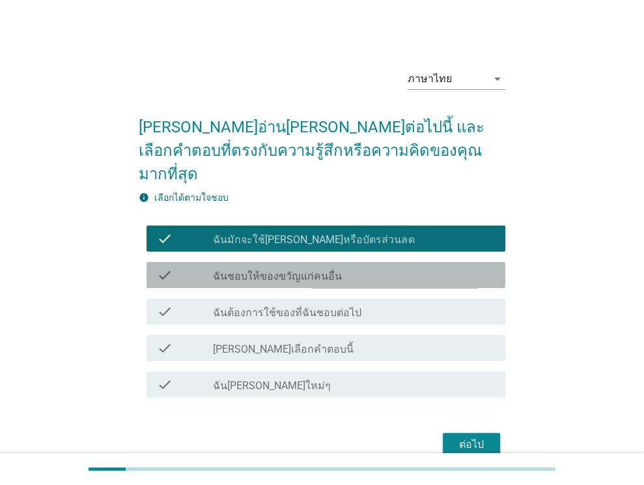
click at [327, 270] on label "ฉันชอบให้ของขวัญแก่คนอื่น" at bounding box center [277, 276] width 129 height 13
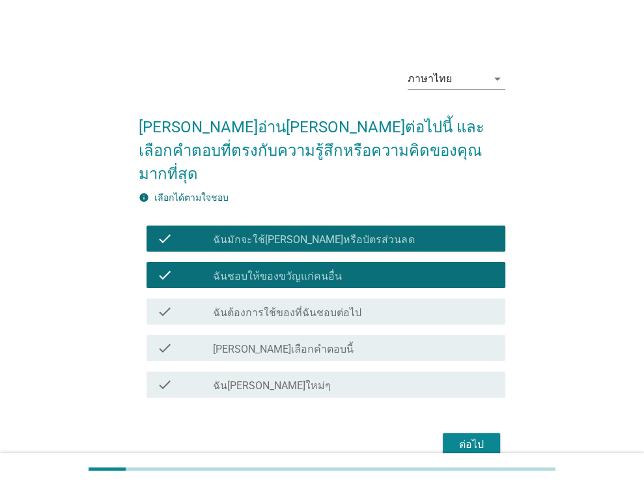
click at [328, 306] on label "ฉันต้องการใช้ของที่ฉันชอบต่อไป" at bounding box center [287, 312] width 148 height 13
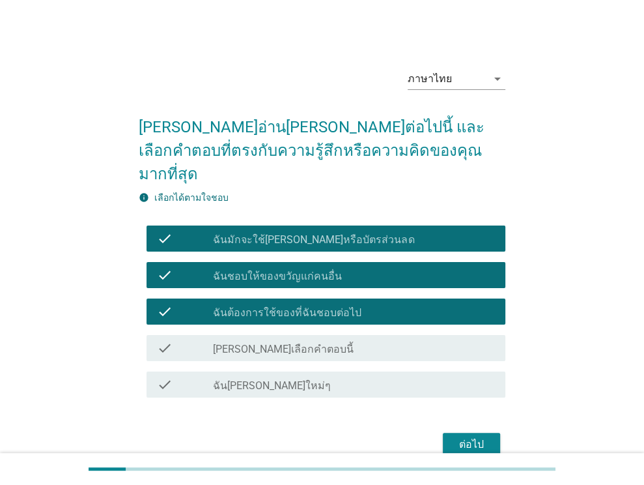
click at [313, 376] on div "check_box_outline_blank ฉัน[PERSON_NAME]ใหม่ๆ" at bounding box center [354, 384] width 282 height 16
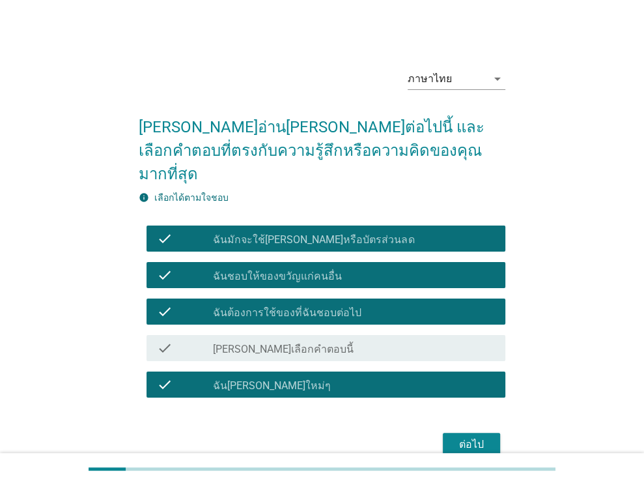
click at [458, 436] on div "ต่อไป" at bounding box center [471, 444] width 36 height 16
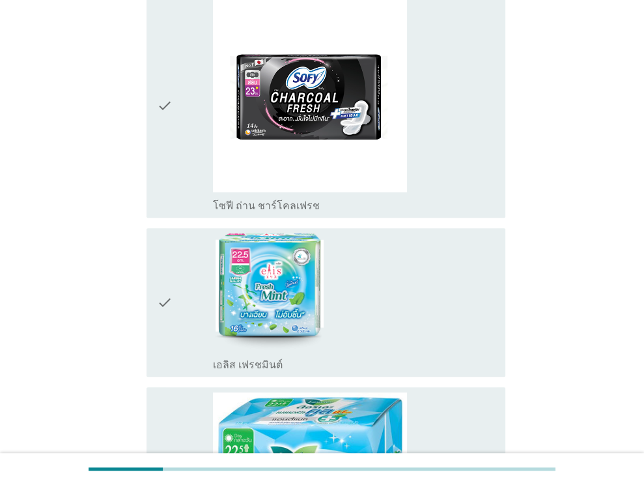
scroll to position [157, 0]
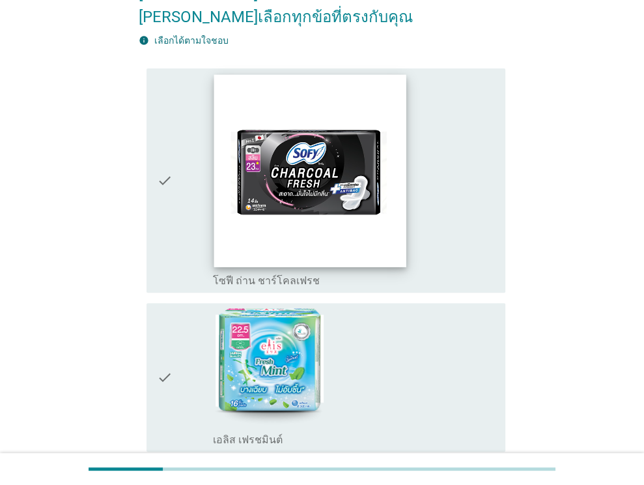
click at [298, 162] on img at bounding box center [310, 170] width 192 height 192
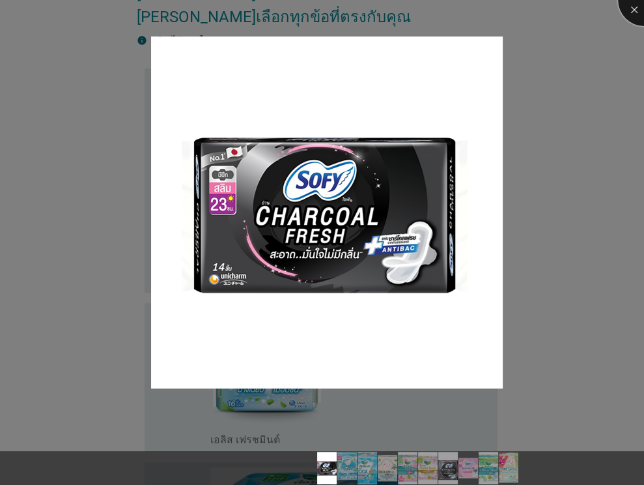
click at [633, 11] on div at bounding box center [644, 0] width 52 height 52
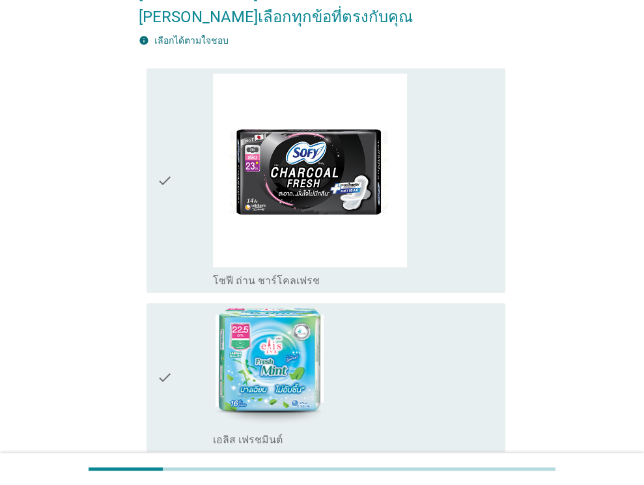
click at [184, 170] on div "check" at bounding box center [185, 181] width 57 height 214
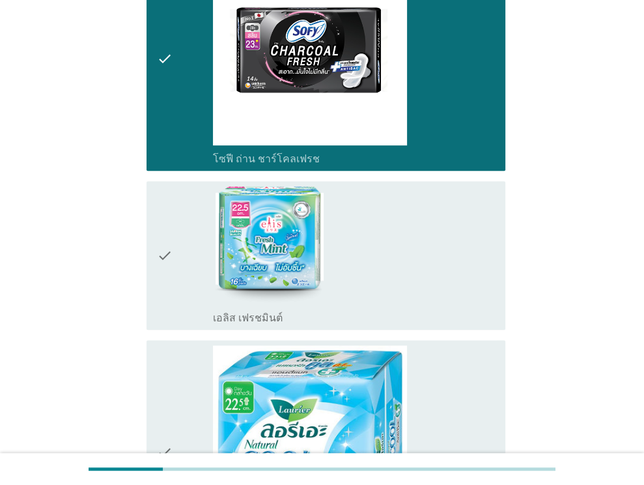
scroll to position [287, 0]
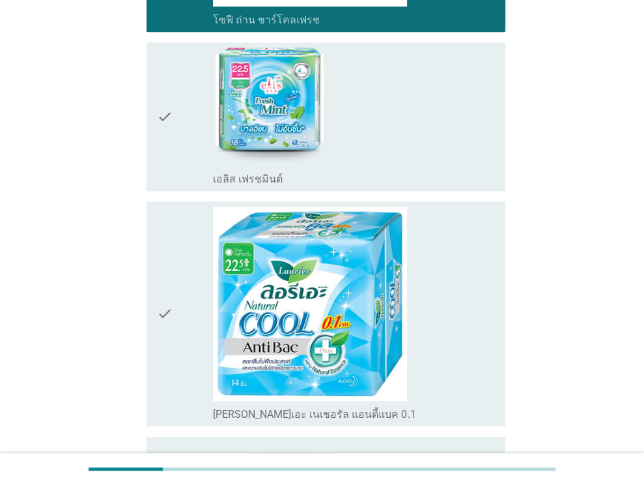
click at [176, 297] on div "check" at bounding box center [185, 313] width 57 height 214
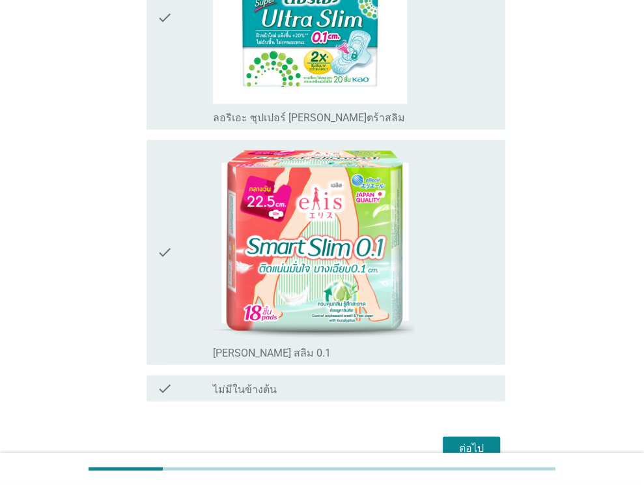
scroll to position [1980, 0]
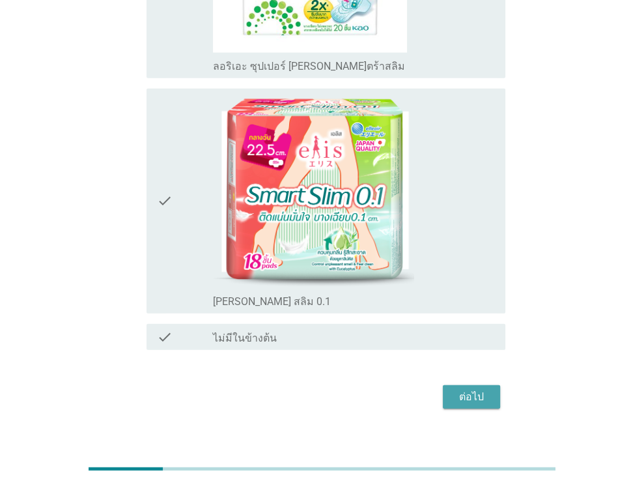
click at [471, 389] on div "ต่อไป" at bounding box center [471, 397] width 36 height 16
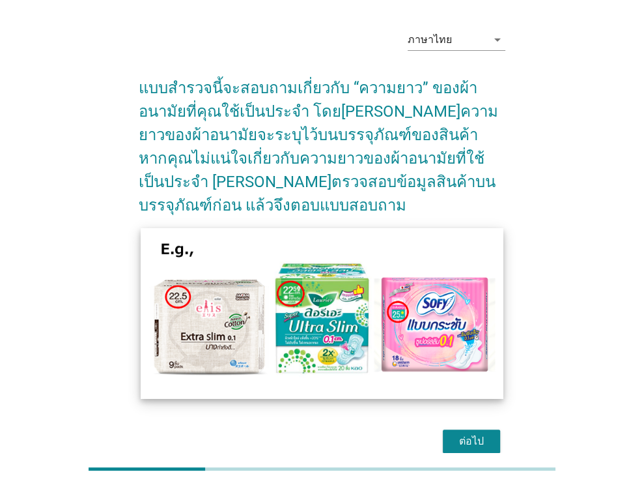
scroll to position [77, 0]
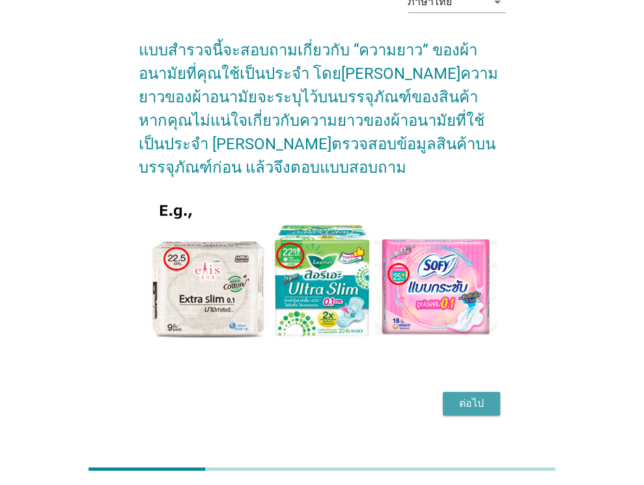
click at [458, 395] on div "ต่อไป" at bounding box center [471, 403] width 36 height 16
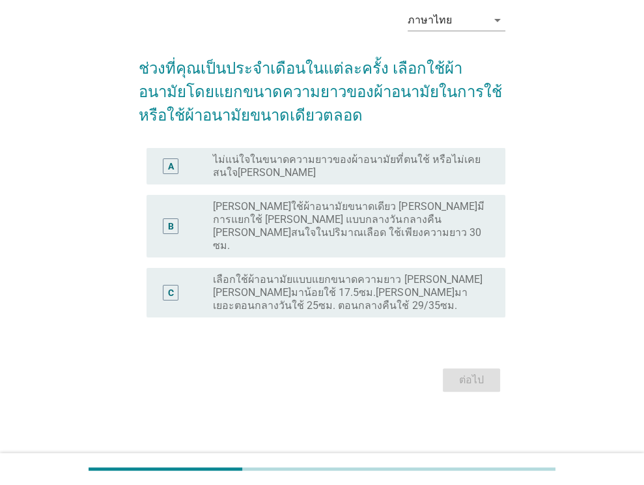
scroll to position [0, 0]
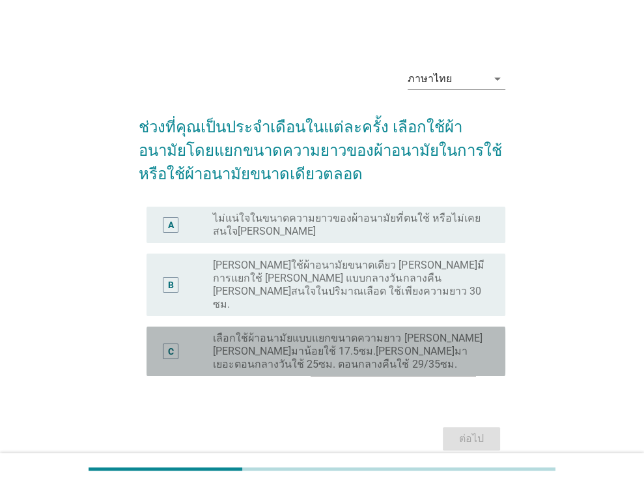
click at [315, 336] on label "เลือกใช้ผ้าอนามัยแบบแยกขนาดความยาว [PERSON_NAME] [PERSON_NAME]มาน้อยใช้ 17.5ซม.…" at bounding box center [349, 350] width 272 height 39
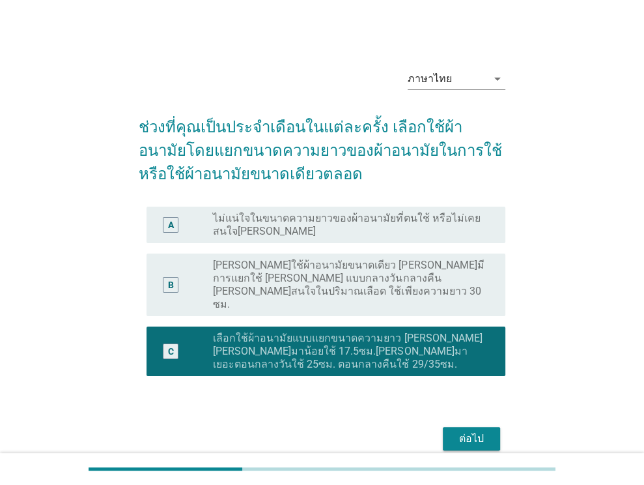
click at [460, 430] on div "ต่อไป" at bounding box center [471, 438] width 36 height 16
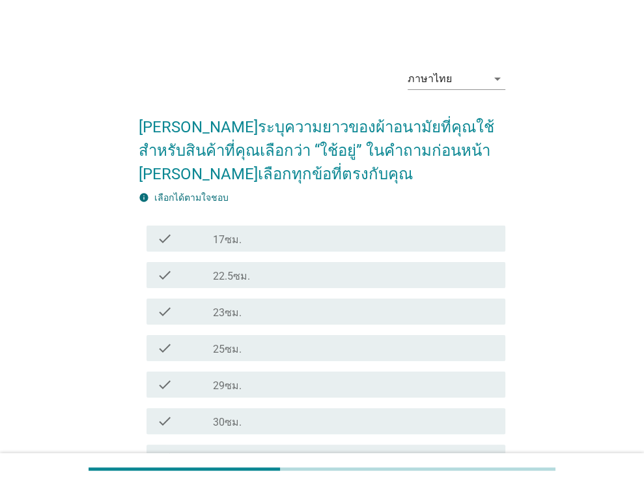
click at [270, 306] on div "check_box_outline_blank 23ซม." at bounding box center [354, 311] width 282 height 16
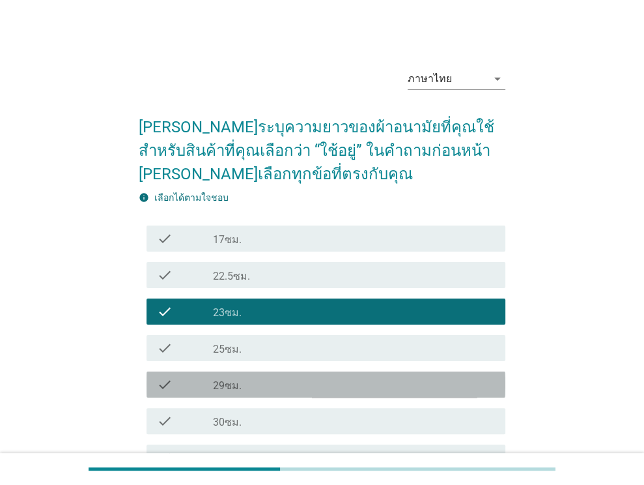
click at [247, 393] on div "check check_box_outline_blank 29ซม." at bounding box center [326, 384] width 359 height 26
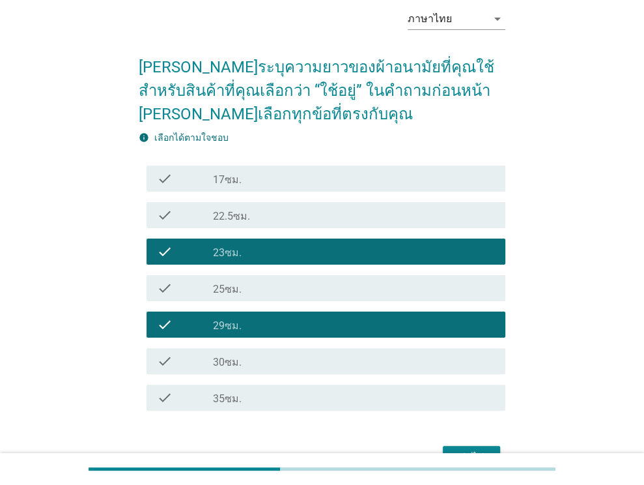
scroll to position [130, 0]
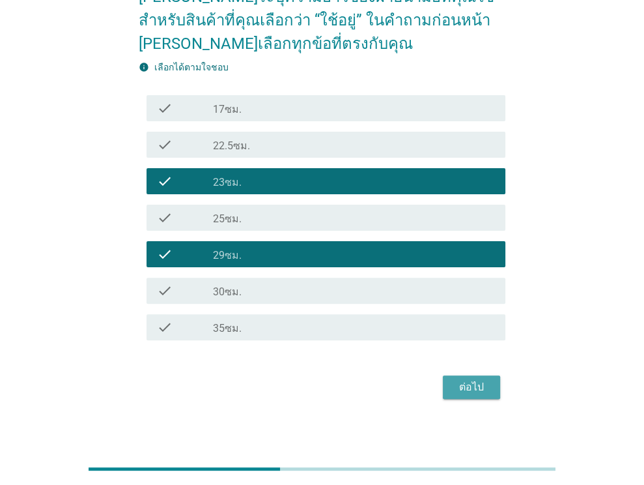
click at [464, 385] on div "ต่อไป" at bounding box center [471, 387] width 36 height 16
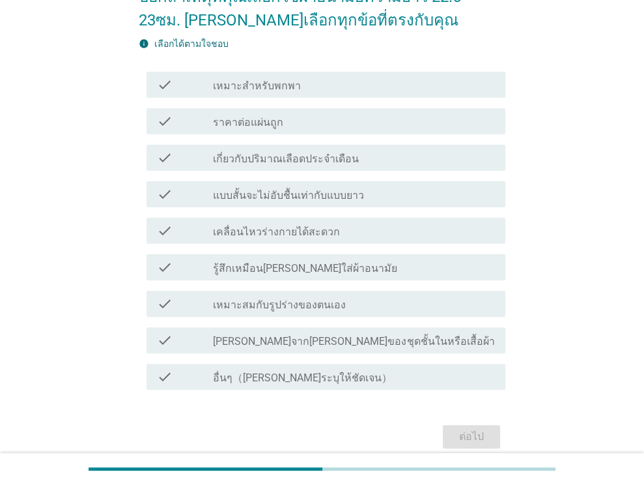
scroll to position [0, 0]
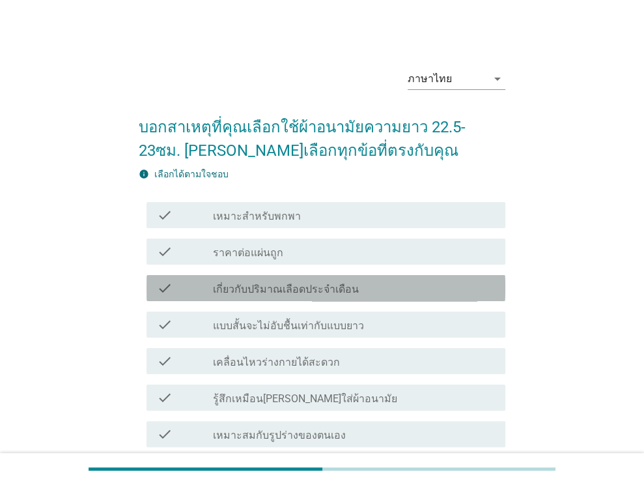
click at [331, 292] on label "เกี่ยวกับปริมาณเลือดประจำเดือน" at bounding box center [286, 289] width 146 height 13
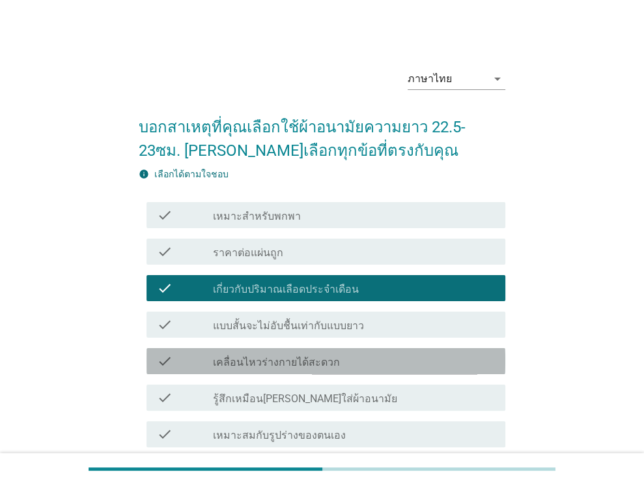
click at [305, 360] on label "เคลื่อนไหวร่างกายได้สะดวก" at bounding box center [276, 362] width 127 height 13
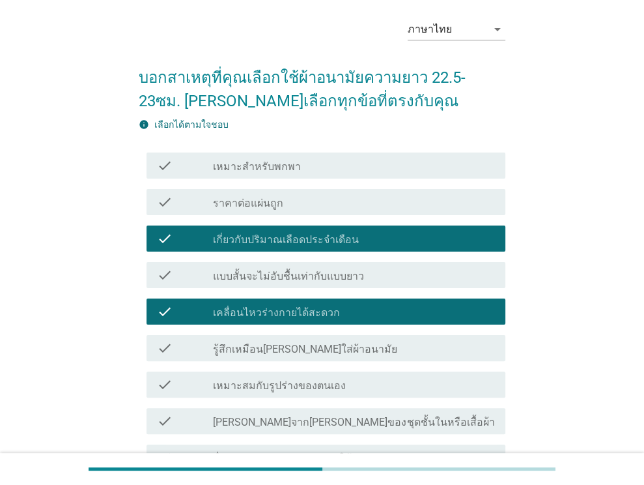
scroll to position [130, 0]
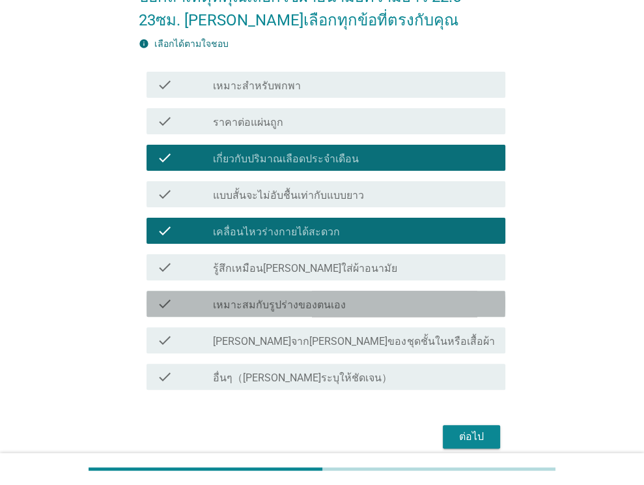
click at [302, 299] on label "เหมาะสมกับรูปร่างของตนเอง" at bounding box center [279, 304] width 133 height 13
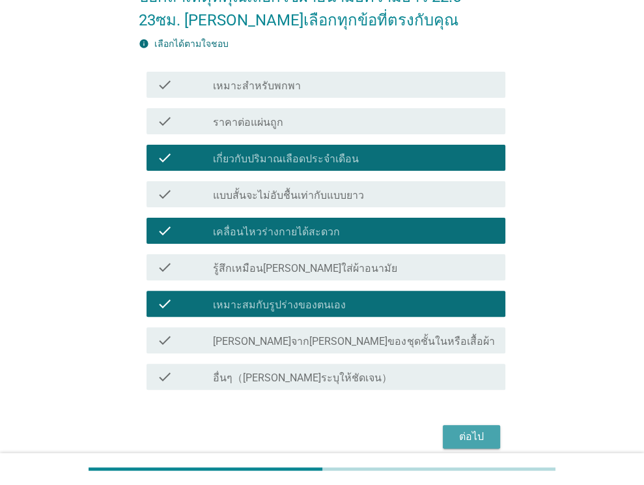
click at [466, 434] on div "ต่อไป" at bounding box center [471, 437] width 36 height 16
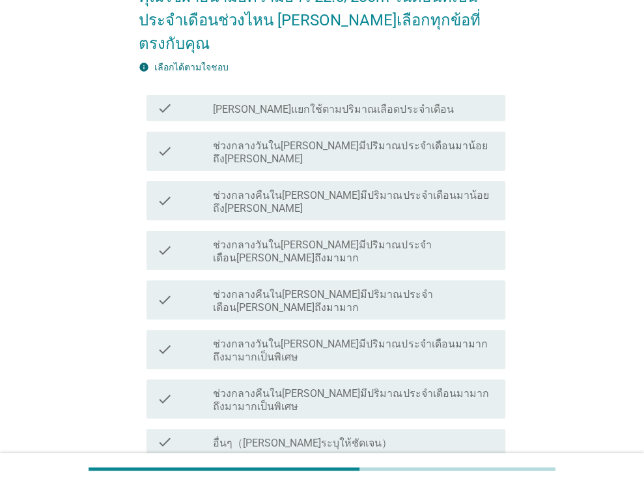
scroll to position [0, 0]
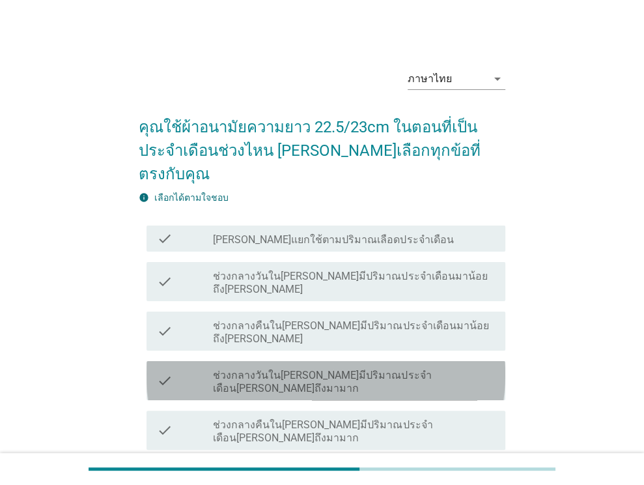
click at [318, 369] on label "ช่วงกลางวันใน[PERSON_NAME]มีปริมาณประจำเดือน[PERSON_NAME]ถึงมามาก" at bounding box center [354, 382] width 282 height 26
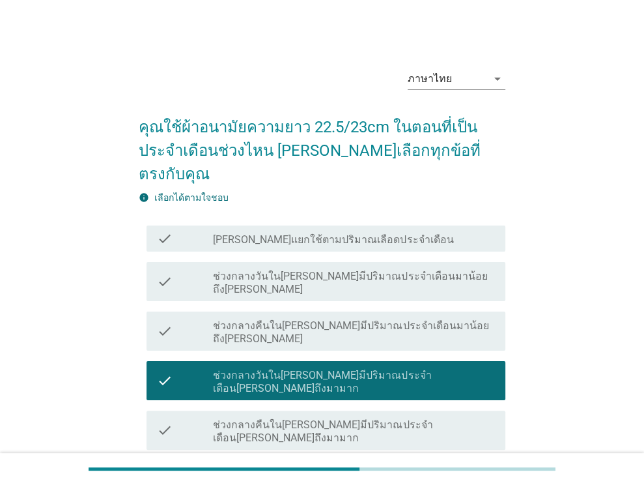
scroll to position [130, 0]
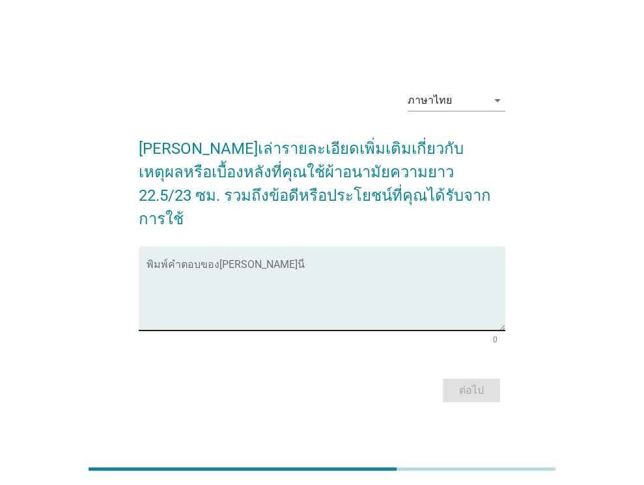
click at [253, 262] on textarea "พิมพ์คำตอบของคุณ ที่นี่" at bounding box center [326, 296] width 359 height 68
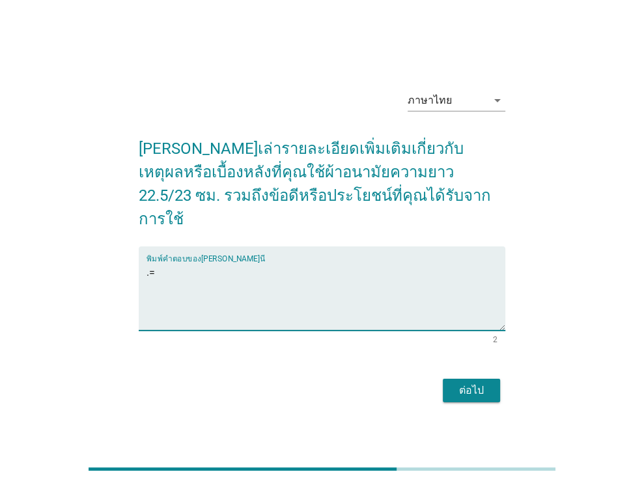
type textarea "."
type textarea "ใช้ขนาดนี้เหมาะสมกับร่างกายของเรา เหมาะสมกับปริมาณประจำเดือนที่มาแต่ละเดือน"
click at [471, 382] on div "ต่อไป" at bounding box center [471, 390] width 36 height 16
